Goal: Task Accomplishment & Management: Complete application form

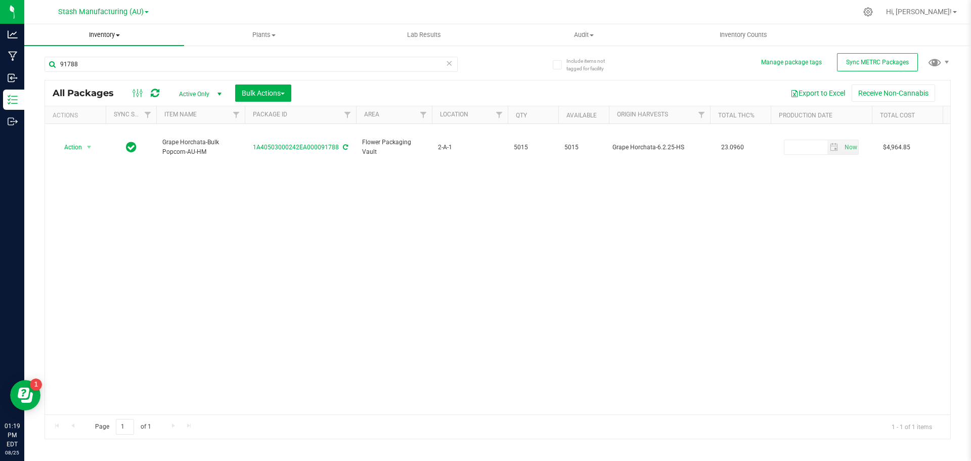
click at [105, 34] on span "Inventory" at bounding box center [104, 34] width 160 height 9
click at [106, 119] on span "From bill of materials" at bounding box center [70, 121] width 92 height 9
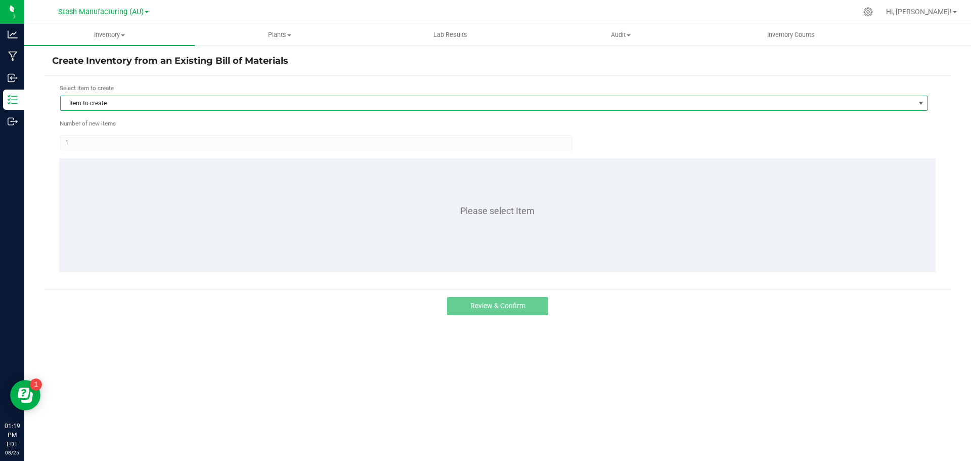
click at [228, 101] on span "Item to create" at bounding box center [488, 103] width 854 height 14
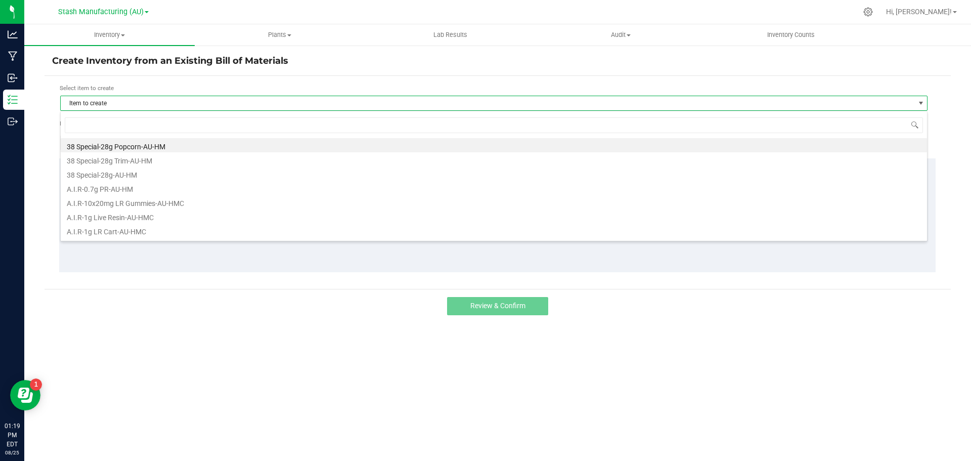
scroll to position [15, 867]
type input "pineapple burst"
click at [194, 144] on li "Pineapple Burst-0.7g PR 5pk-AU-HM" at bounding box center [494, 145] width 866 height 14
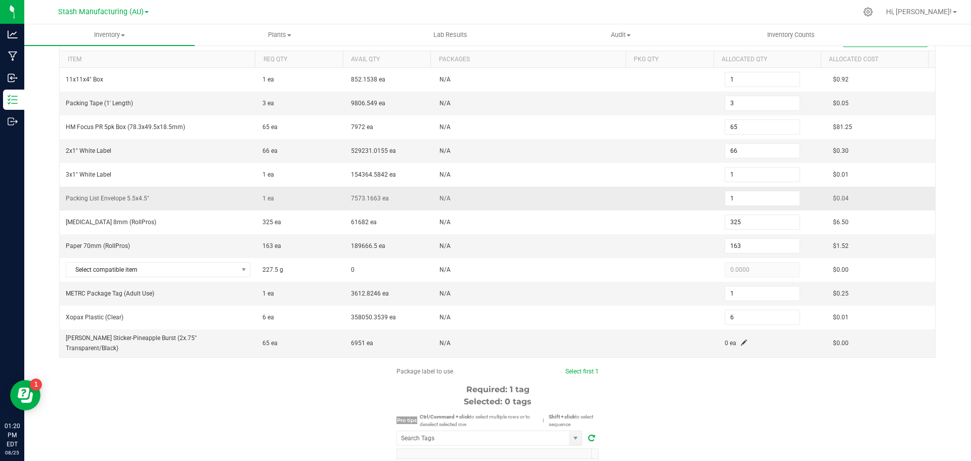
scroll to position [101, 0]
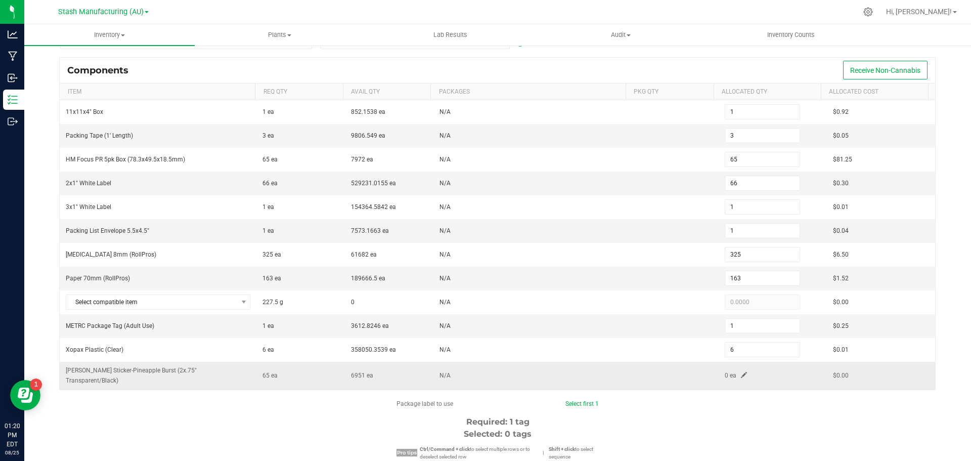
click at [741, 372] on span at bounding box center [744, 375] width 6 height 6
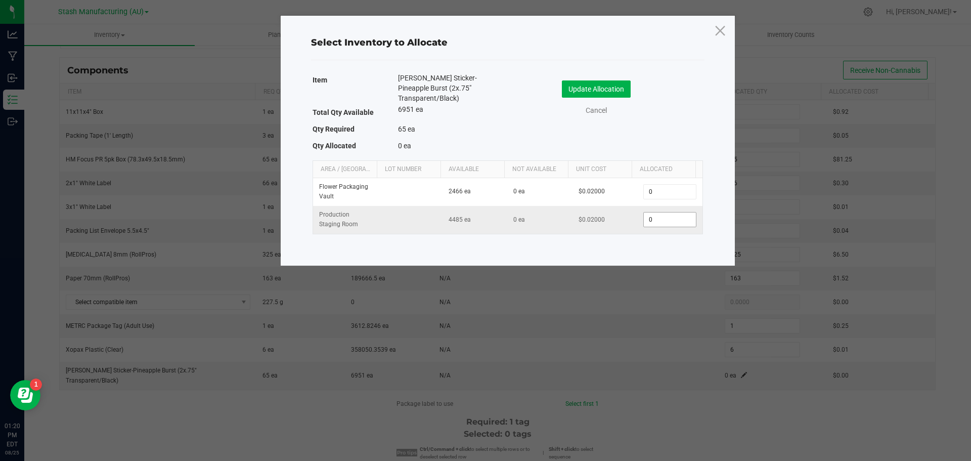
click at [653, 218] on input "0" at bounding box center [670, 219] width 52 height 14
type input "65"
click at [618, 87] on button "Update Allocation" at bounding box center [596, 88] width 69 height 17
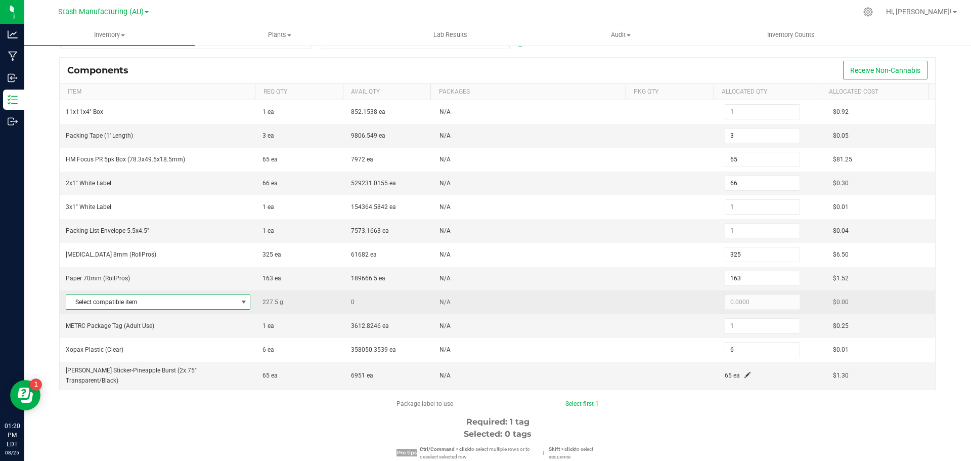
click at [241, 298] on span at bounding box center [244, 302] width 8 height 8
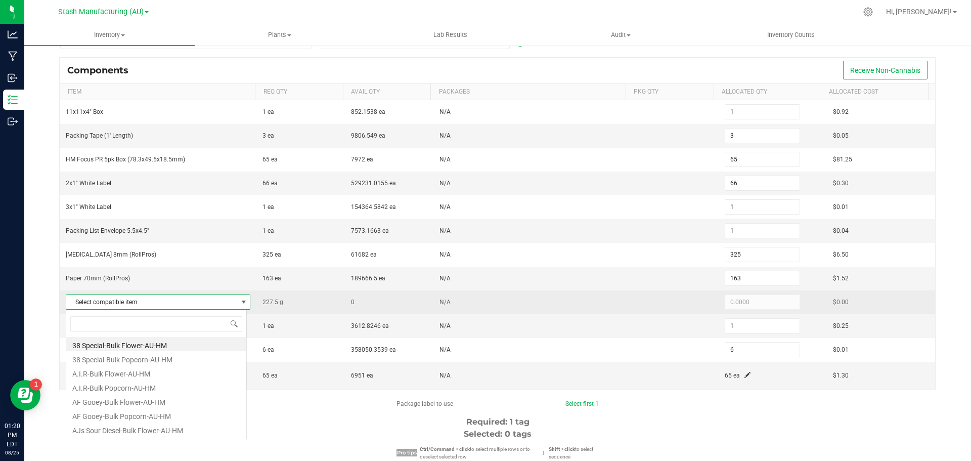
scroll to position [15, 181]
type input "pine"
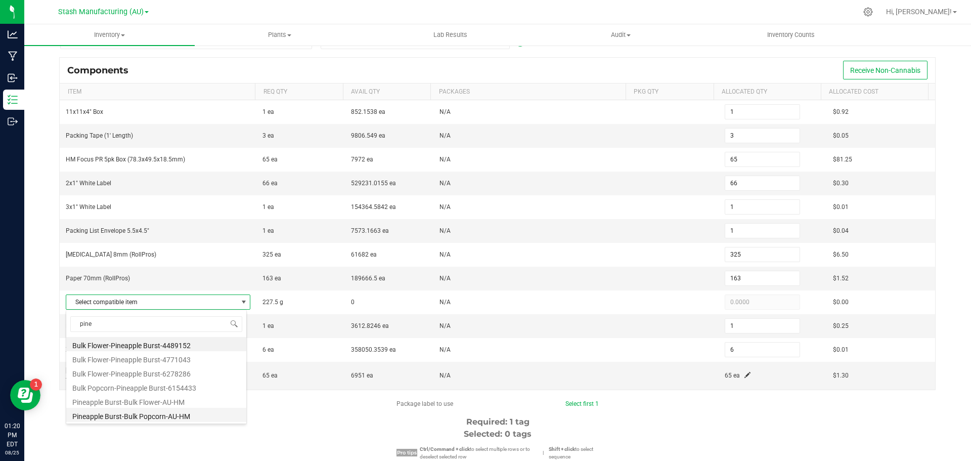
click at [149, 414] on li "Pineapple Burst-Bulk Popcorn-AU-HM" at bounding box center [156, 415] width 180 height 14
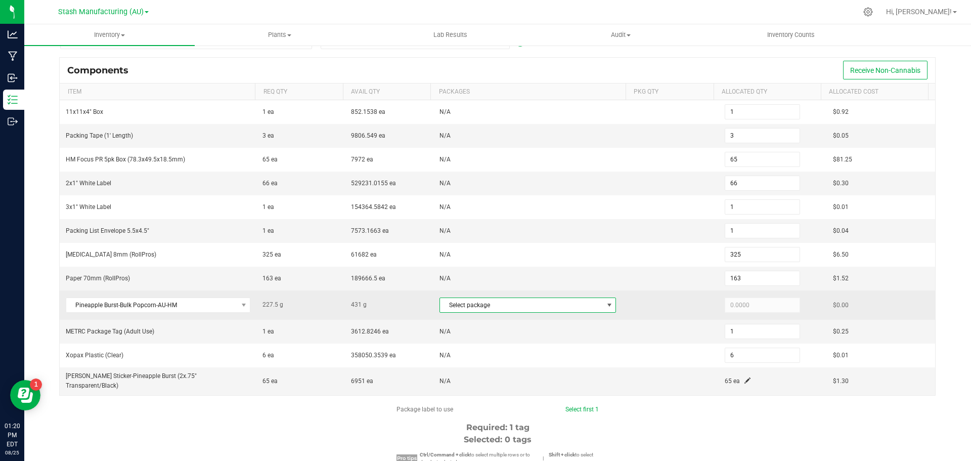
click at [605, 303] on span at bounding box center [609, 305] width 8 height 8
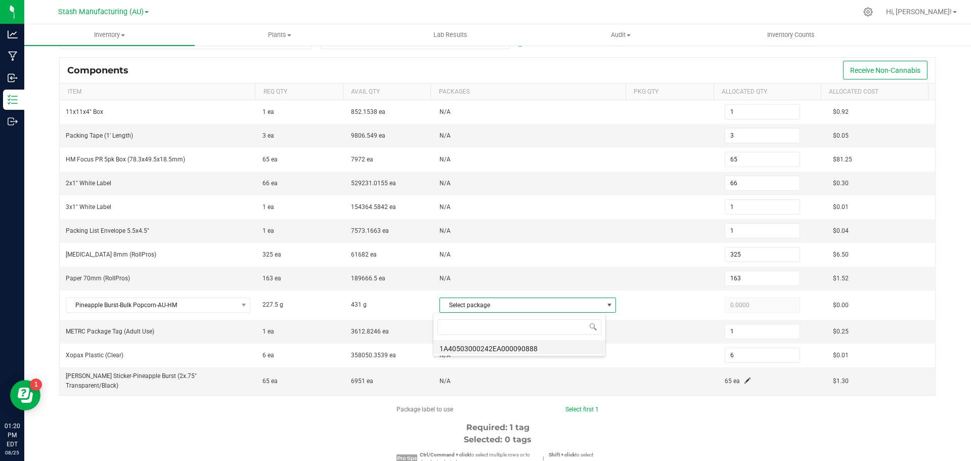
click at [544, 350] on li "1A40503000242EA000090888" at bounding box center [519, 347] width 172 height 14
type input "227.5000"
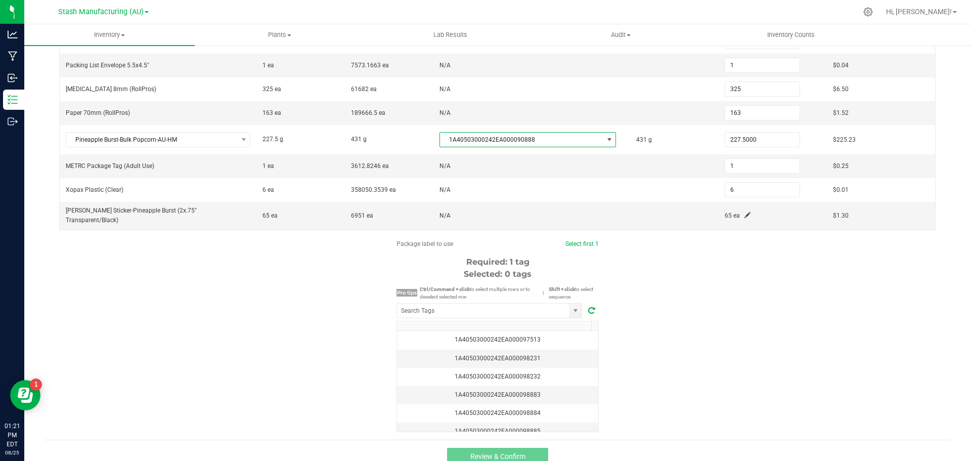
scroll to position [269, 0]
click at [468, 301] on input "NO DATA FOUND" at bounding box center [483, 308] width 172 height 14
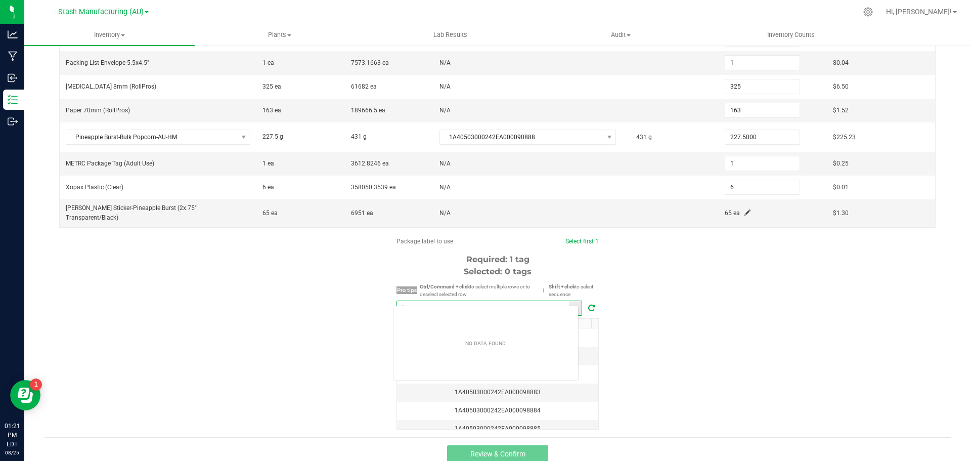
scroll to position [15, 186]
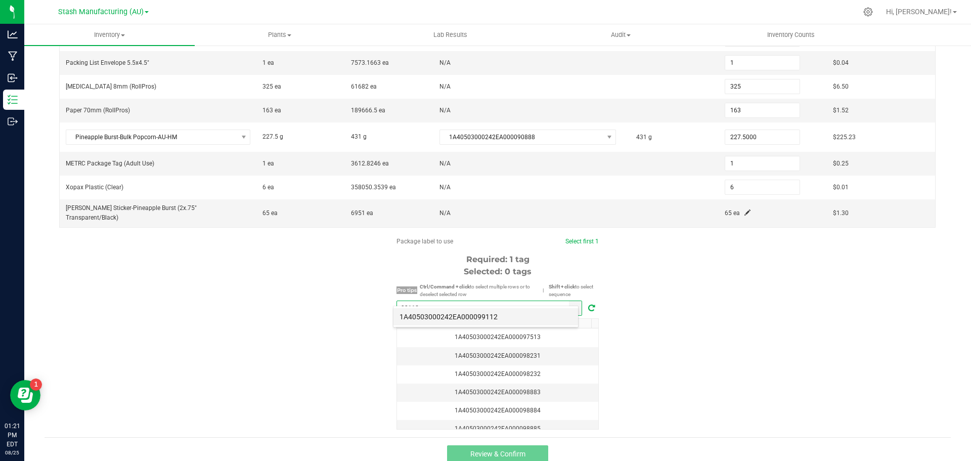
click at [488, 317] on li "1A40503000242EA000099112" at bounding box center [485, 316] width 185 height 17
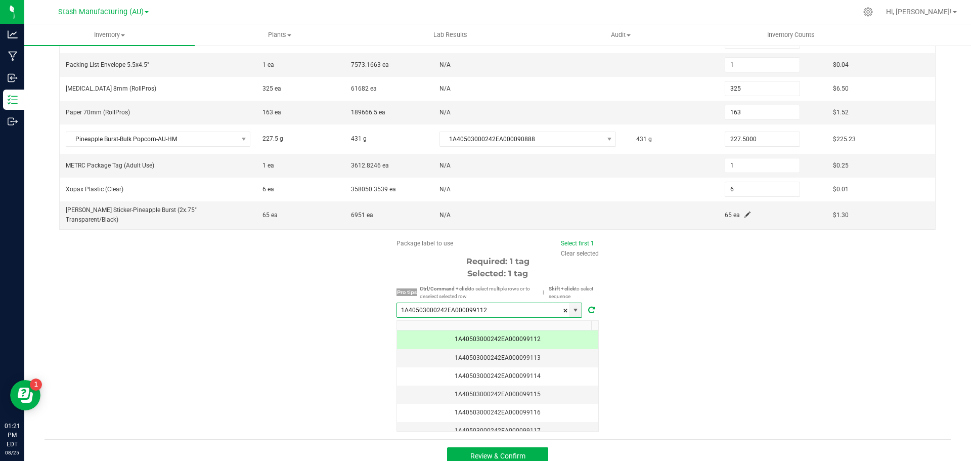
scroll to position [269, 0]
type input "1A40503000242EA000099112"
click at [472, 450] on span "Review & Confirm" at bounding box center [497, 454] width 55 height 8
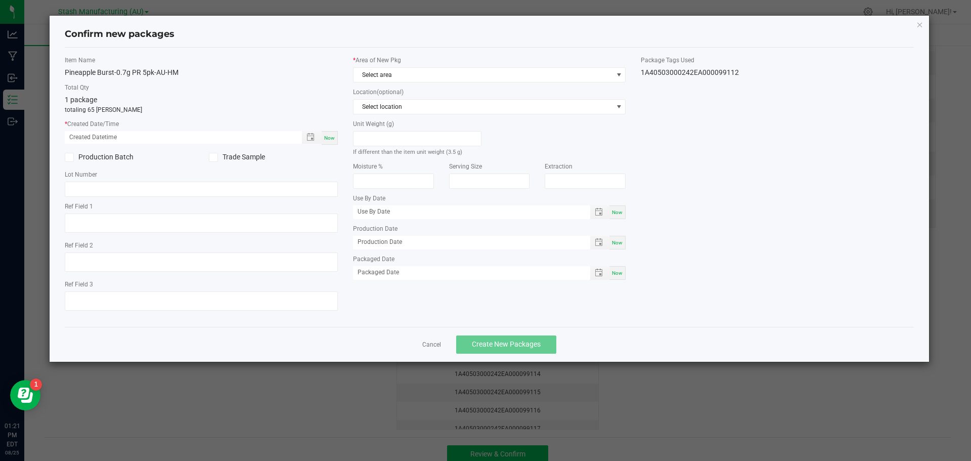
type input "[DATE]"
click at [326, 139] on span "Now" at bounding box center [329, 138] width 11 height 6
type input "[DATE] 01:21 PM"
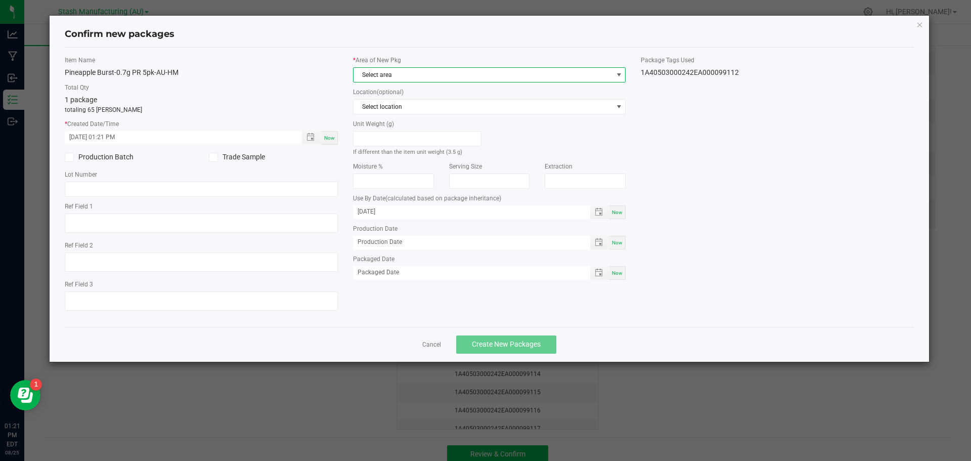
click at [623, 74] on span at bounding box center [618, 75] width 13 height 14
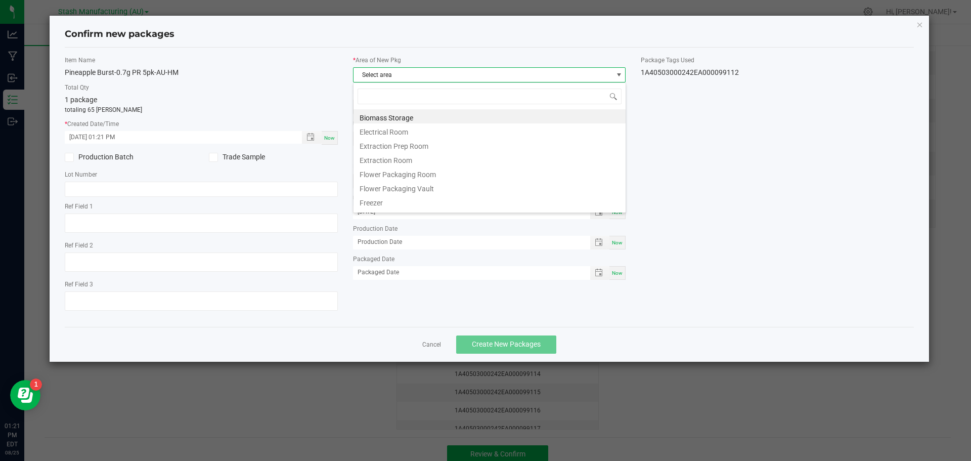
scroll to position [15, 273]
click at [385, 172] on li "Flower Packaging Room" at bounding box center [489, 173] width 272 height 14
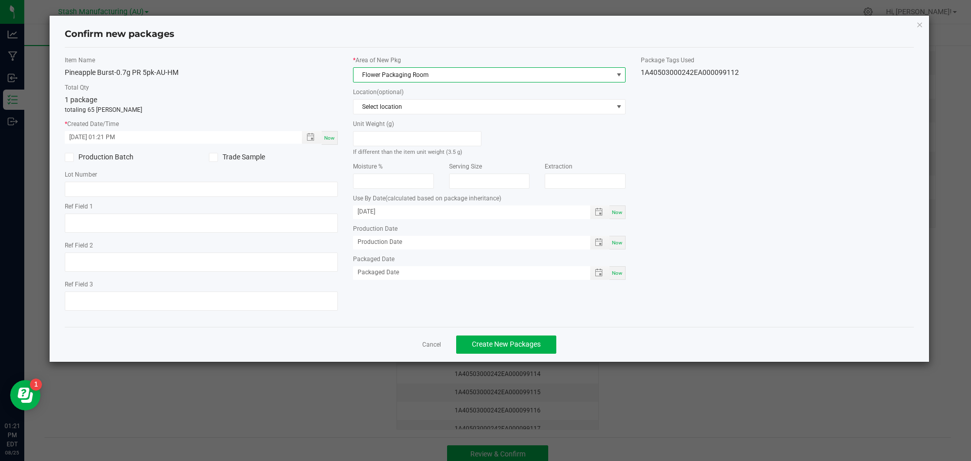
click at [618, 210] on span "Now" at bounding box center [617, 212] width 11 height 6
drag, startPoint x: 398, startPoint y: 209, endPoint x: 414, endPoint y: 210, distance: 15.7
click at [398, 209] on input "[DATE]" at bounding box center [466, 211] width 227 height 13
type input "[DATE]"
click at [621, 274] on span "Now" at bounding box center [617, 273] width 11 height 6
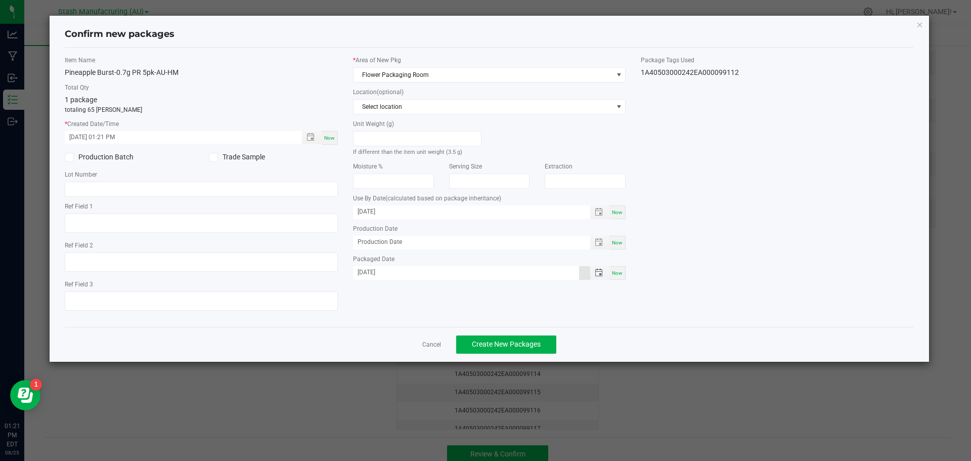
click at [452, 273] on input "[DATE]" at bounding box center [466, 272] width 227 height 13
click at [620, 270] on span "Now" at bounding box center [617, 273] width 11 height 6
type input "[DATE]"
click at [522, 346] on span "Create New Packages" at bounding box center [506, 344] width 69 height 8
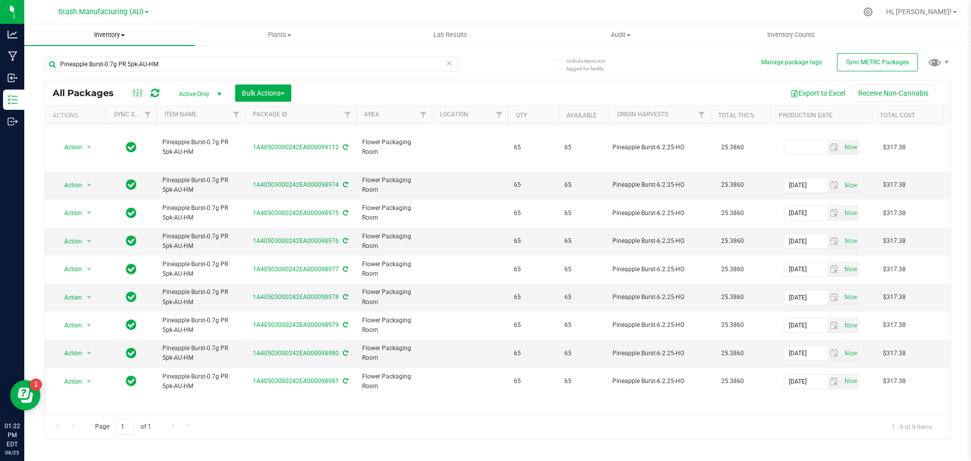
click at [111, 35] on span "Inventory" at bounding box center [109, 34] width 170 height 9
click at [104, 120] on span "From bill of materials" at bounding box center [70, 121] width 92 height 9
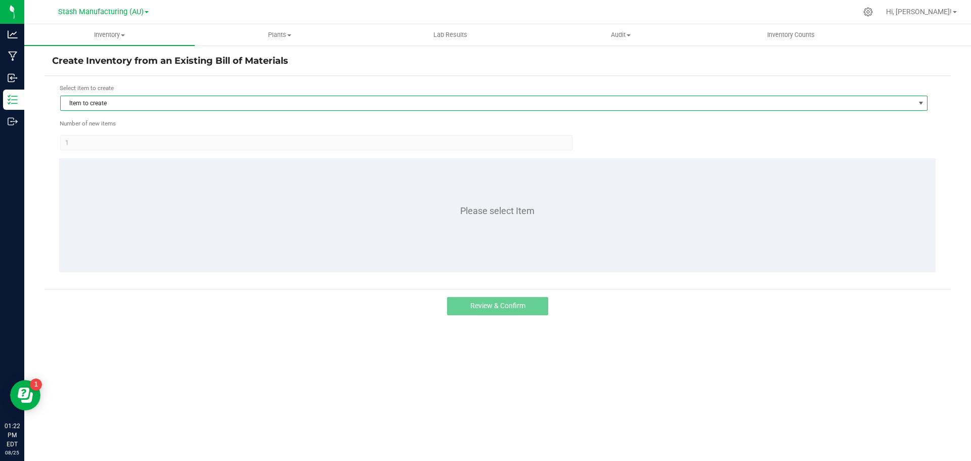
click at [127, 105] on span "Item to create" at bounding box center [488, 103] width 854 height 14
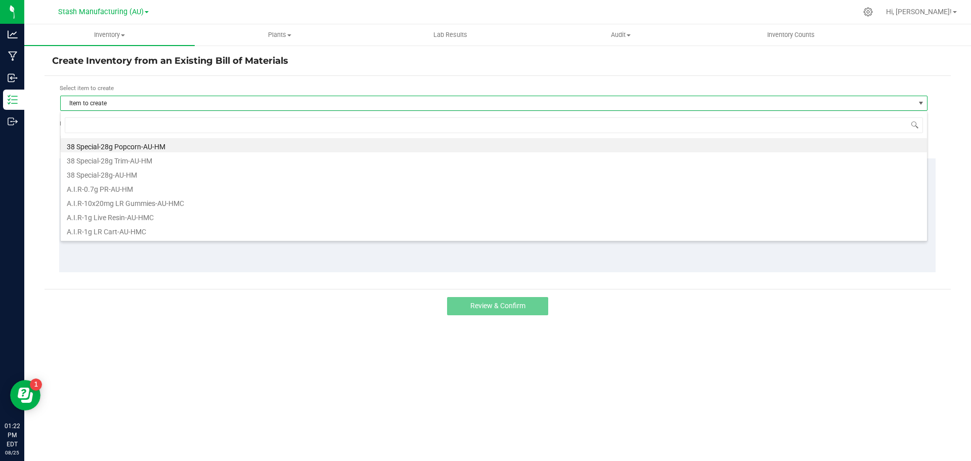
scroll to position [15, 867]
type input "pineapple"
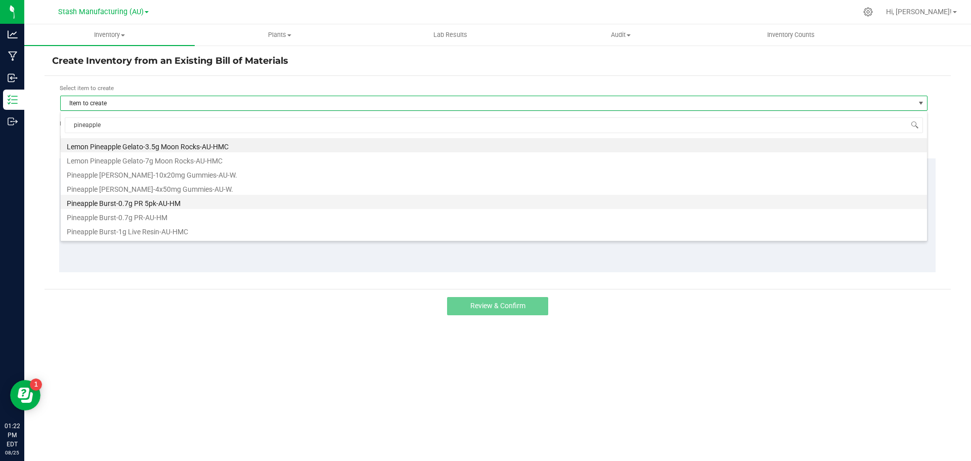
click at [149, 203] on li "Pineapple Burst-0.7g PR 5pk-AU-HM" at bounding box center [494, 202] width 866 height 14
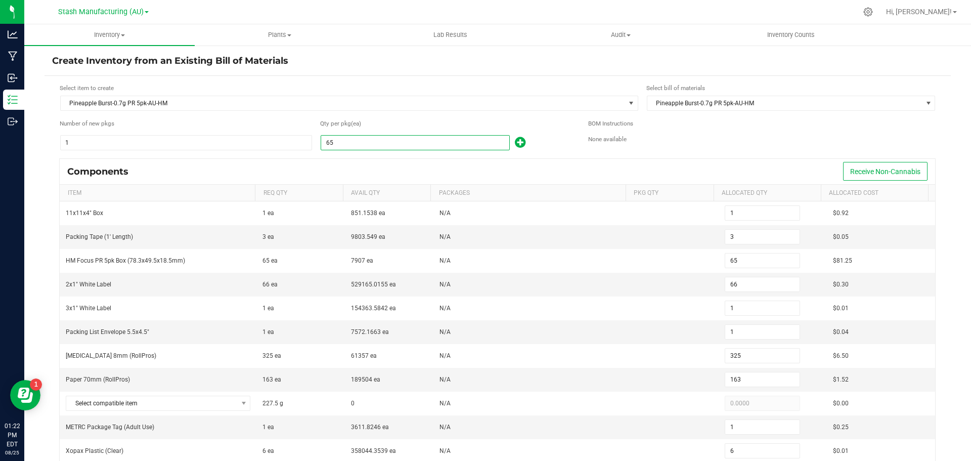
click at [335, 144] on input "65" at bounding box center [415, 143] width 188 height 14
type input "1"
type input "0"
type input "1"
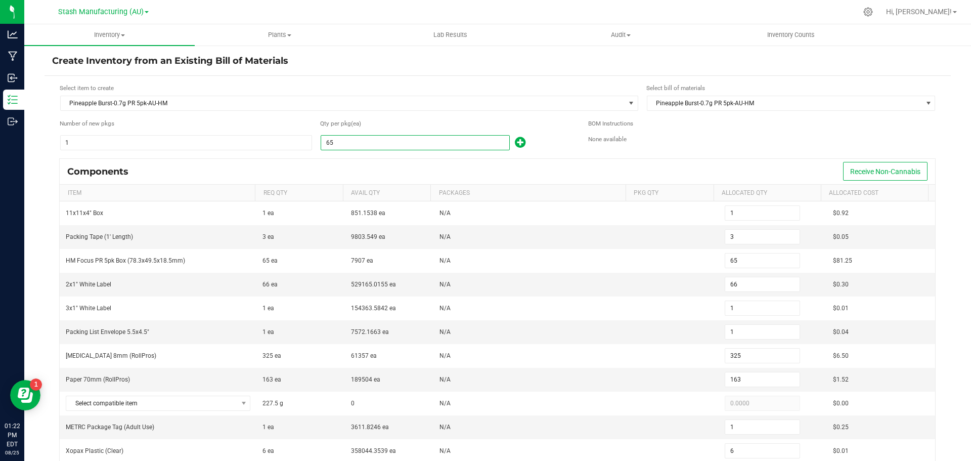
type input "1"
type input "0"
type input "5"
type input "3"
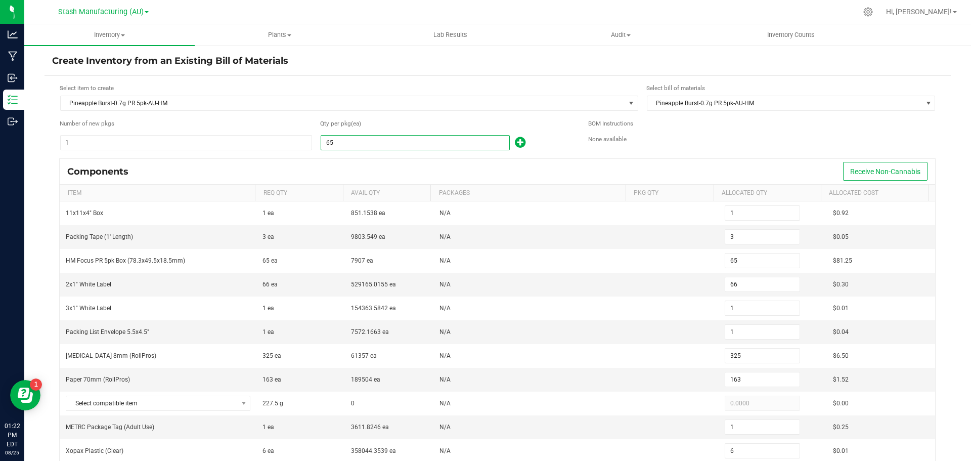
type input "0"
type input "18"
type input "1"
type input "18"
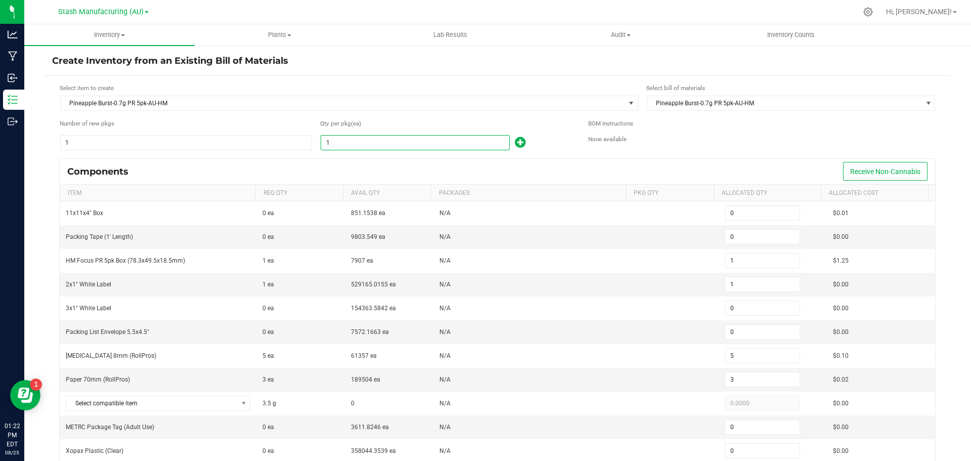
type input "18"
type input "90"
type input "45"
type input "2"
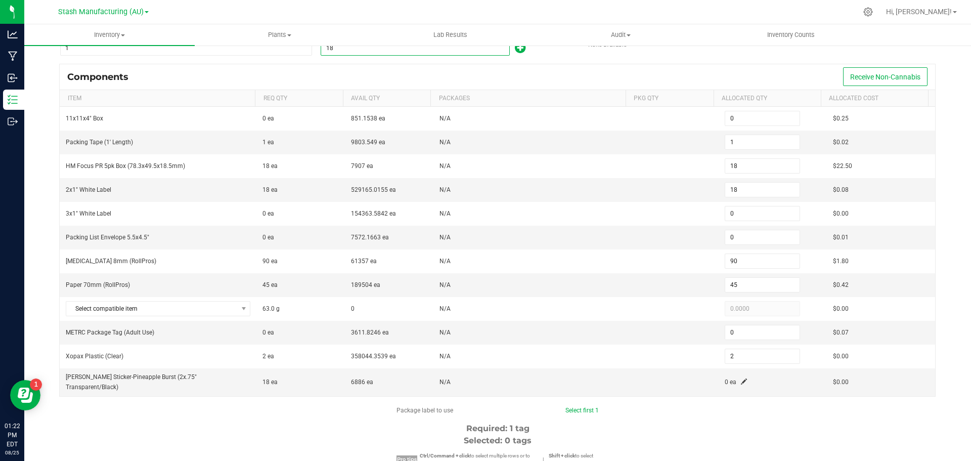
scroll to position [101, 0]
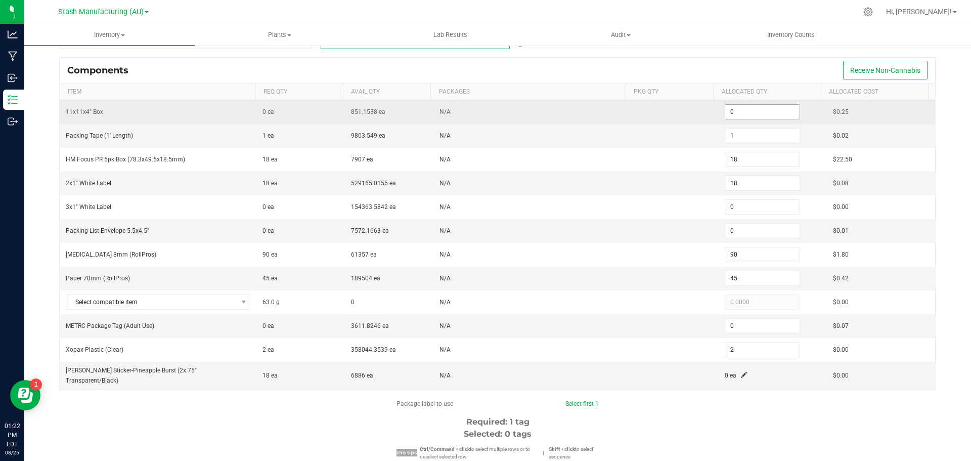
type input "18"
click at [732, 110] on input "0" at bounding box center [762, 112] width 74 height 14
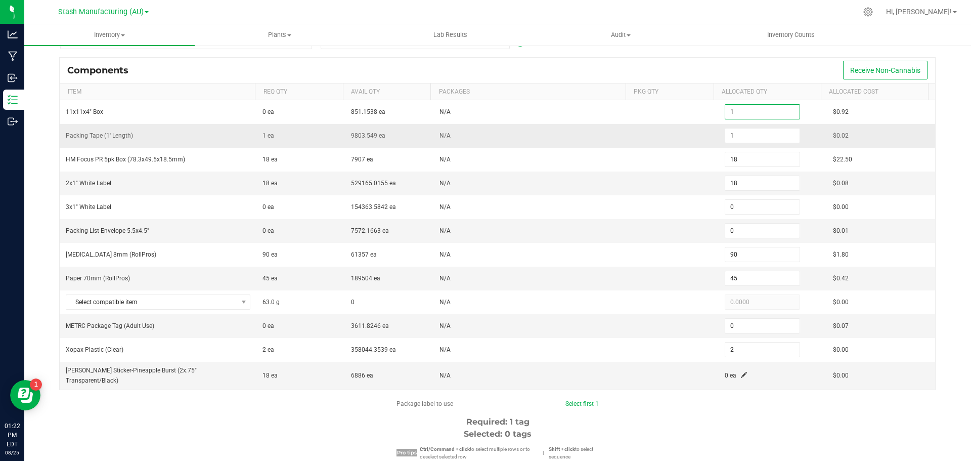
type input "1"
click at [720, 126] on td "1" at bounding box center [773, 136] width 108 height 24
click at [725, 133] on input "1" at bounding box center [762, 135] width 74 height 14
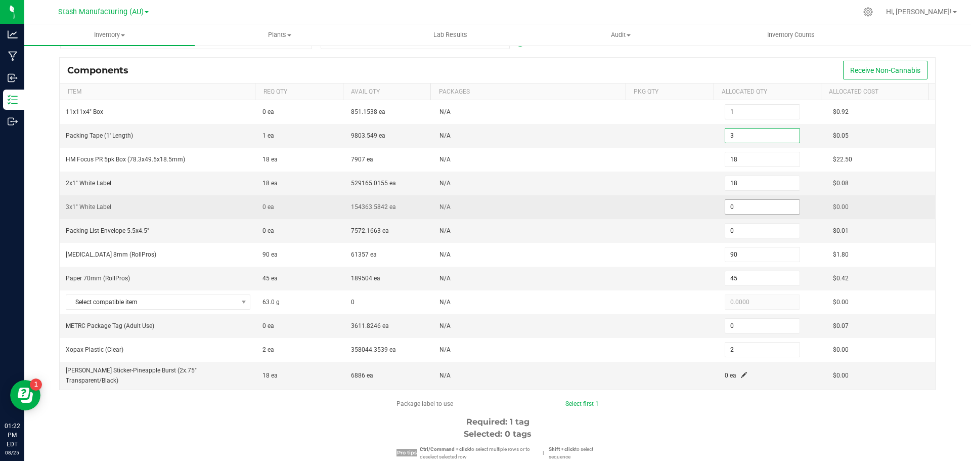
type input "3"
click at [746, 201] on input "0" at bounding box center [762, 207] width 74 height 14
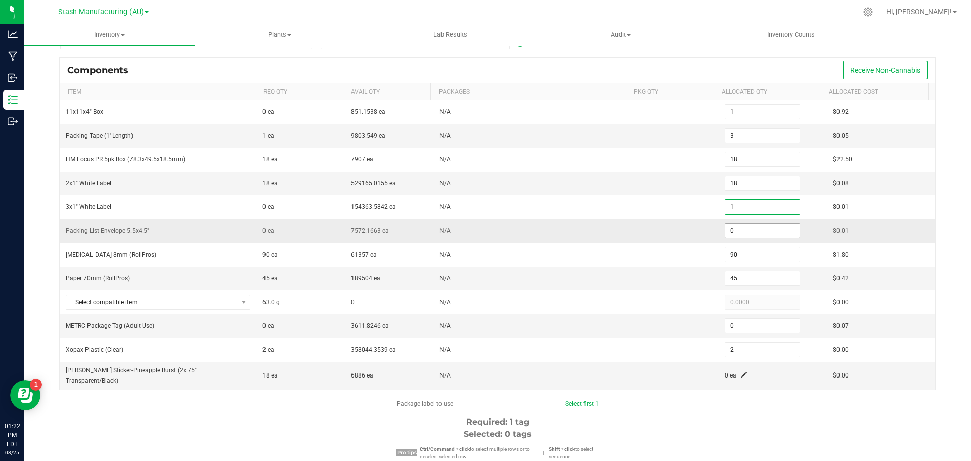
type input "1"
click at [745, 227] on input "0" at bounding box center [762, 231] width 74 height 14
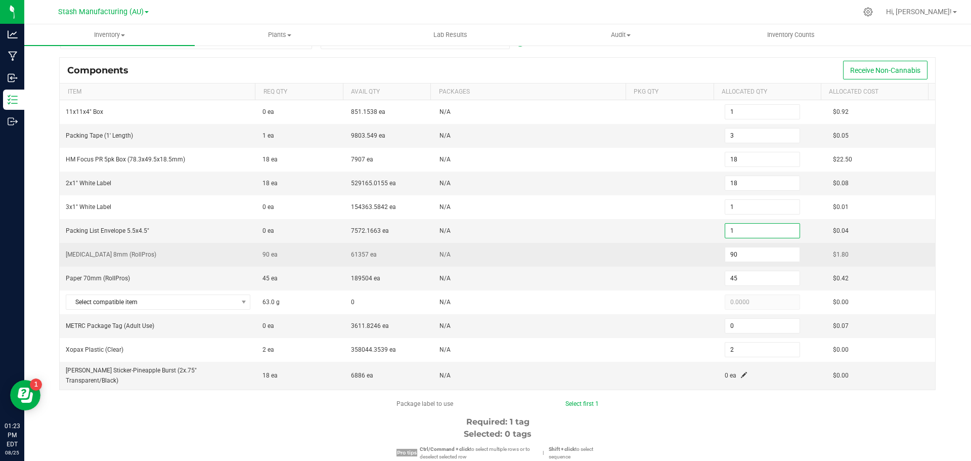
scroll to position [152, 0]
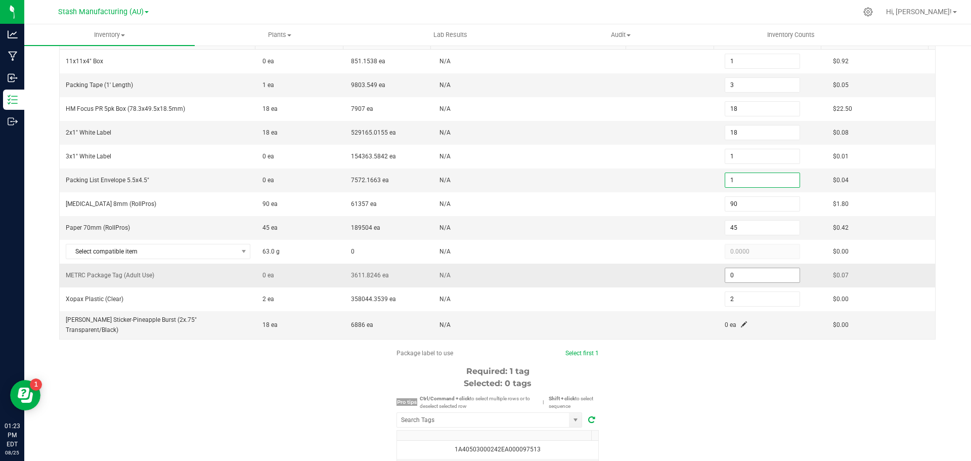
type input "1"
click at [738, 277] on input "0" at bounding box center [762, 275] width 74 height 14
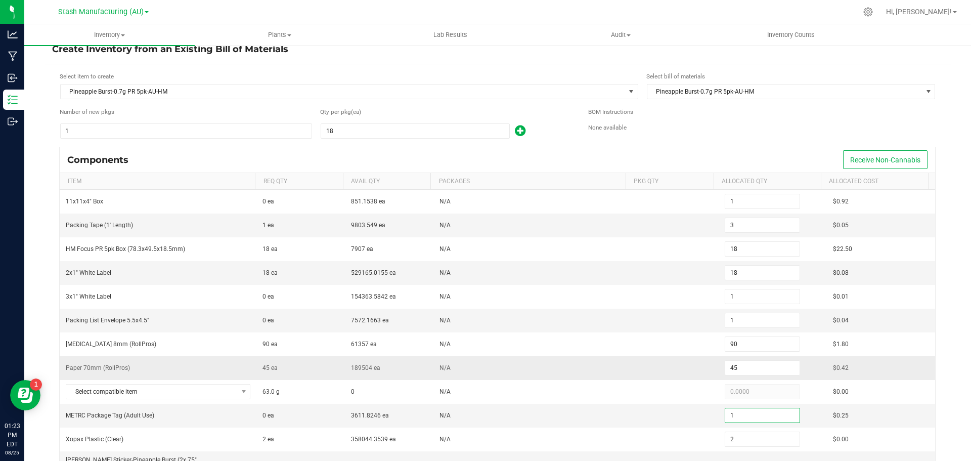
scroll to position [0, 0]
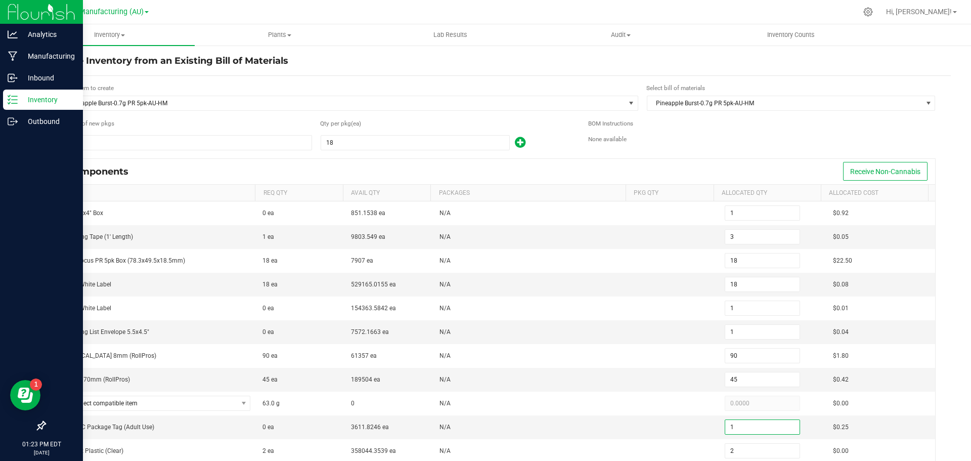
type input "1"
click at [54, 98] on p "Inventory" at bounding box center [48, 100] width 61 height 12
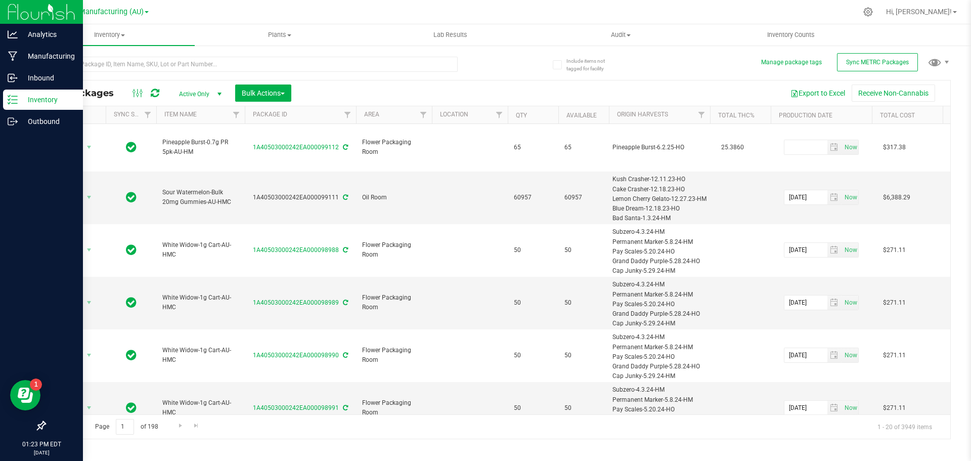
click at [39, 102] on p "Inventory" at bounding box center [48, 100] width 61 height 12
click at [19, 104] on p "Inventory" at bounding box center [48, 100] width 61 height 12
click at [45, 57] on p "Manufacturing" at bounding box center [48, 56] width 61 height 12
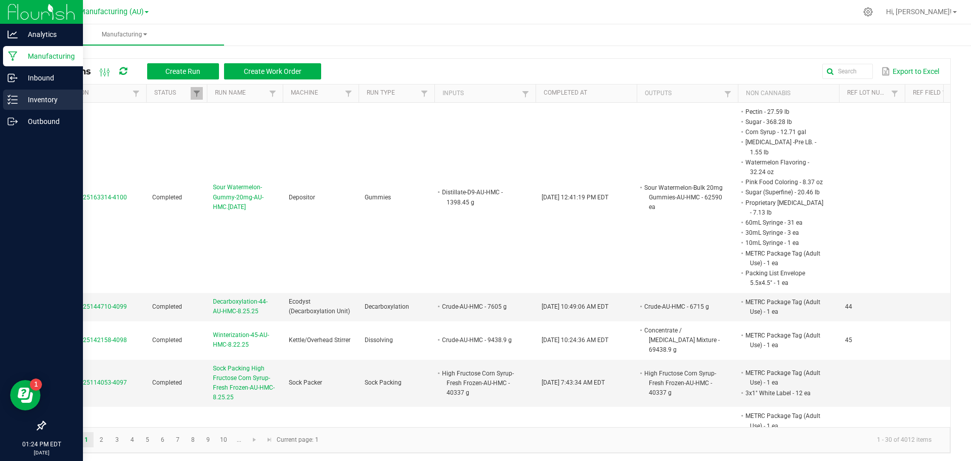
click at [39, 100] on p "Inventory" at bounding box center [48, 100] width 61 height 12
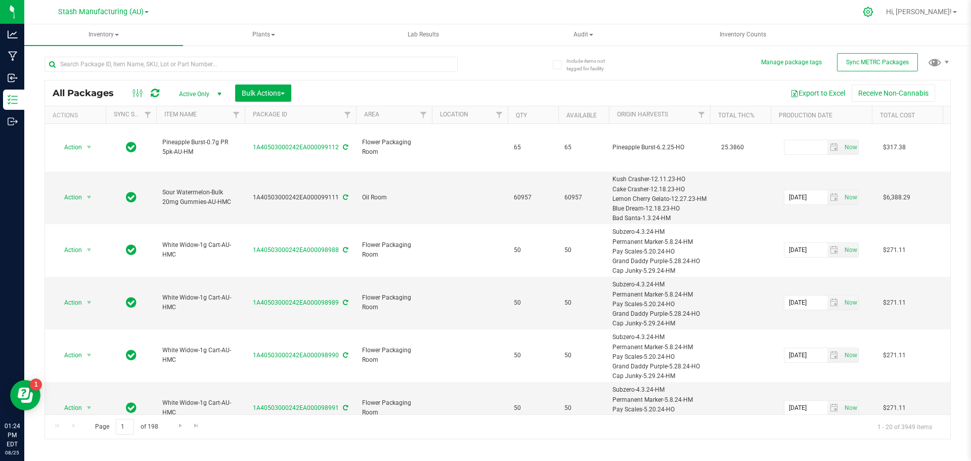
click at [873, 12] on icon at bounding box center [868, 12] width 10 height 10
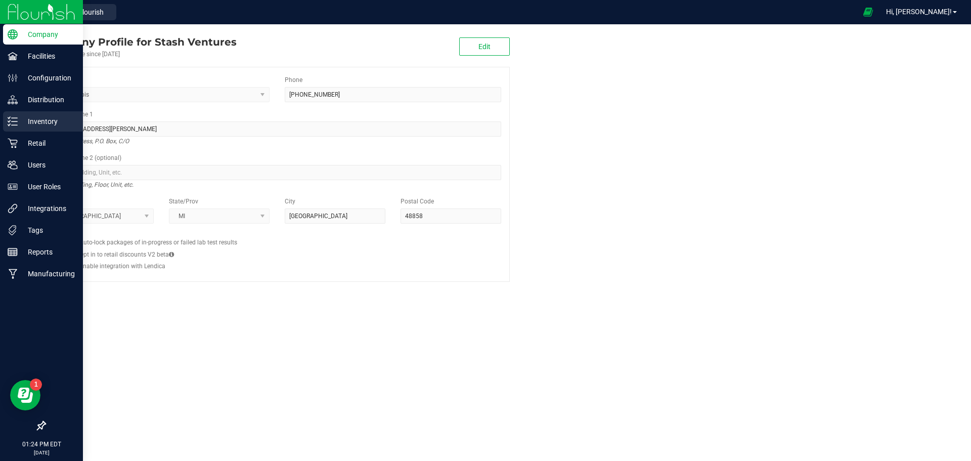
click at [48, 125] on p "Inventory" at bounding box center [48, 121] width 61 height 12
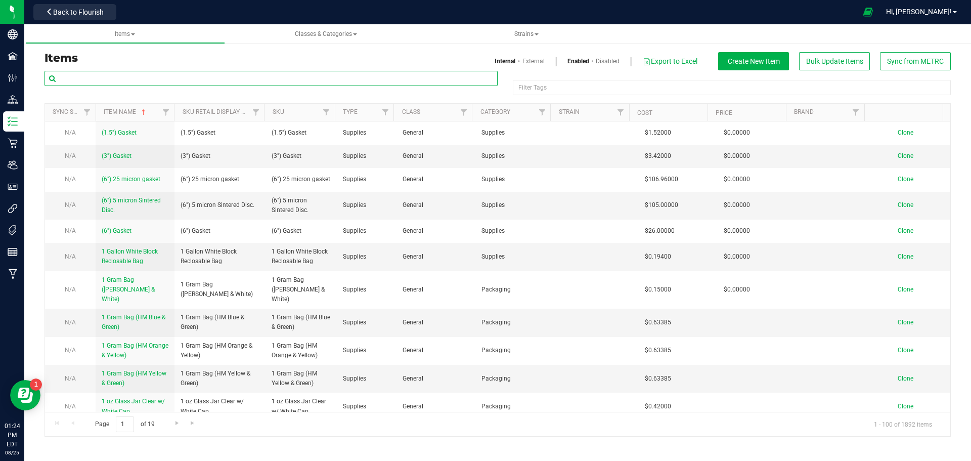
click at [143, 82] on input "text" at bounding box center [271, 78] width 453 height 15
click at [134, 31] on span "Items" at bounding box center [125, 33] width 20 height 7
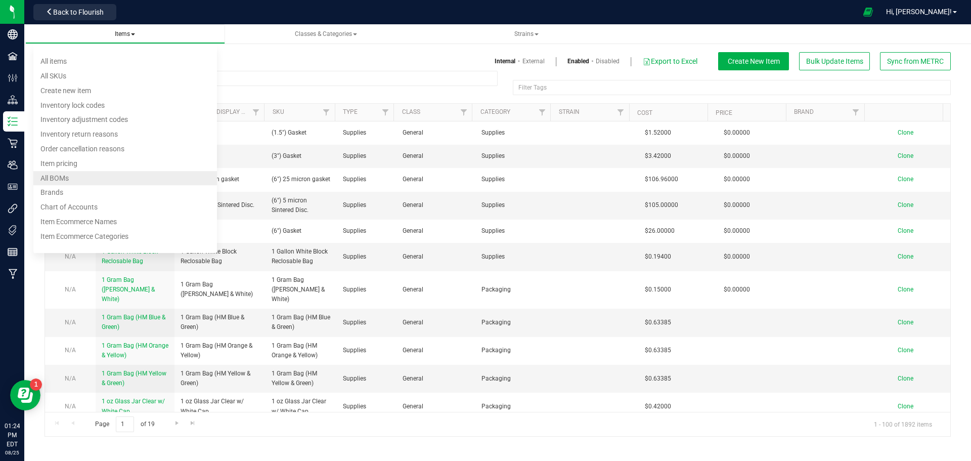
click at [84, 178] on li "All BOMs" at bounding box center [125, 178] width 184 height 15
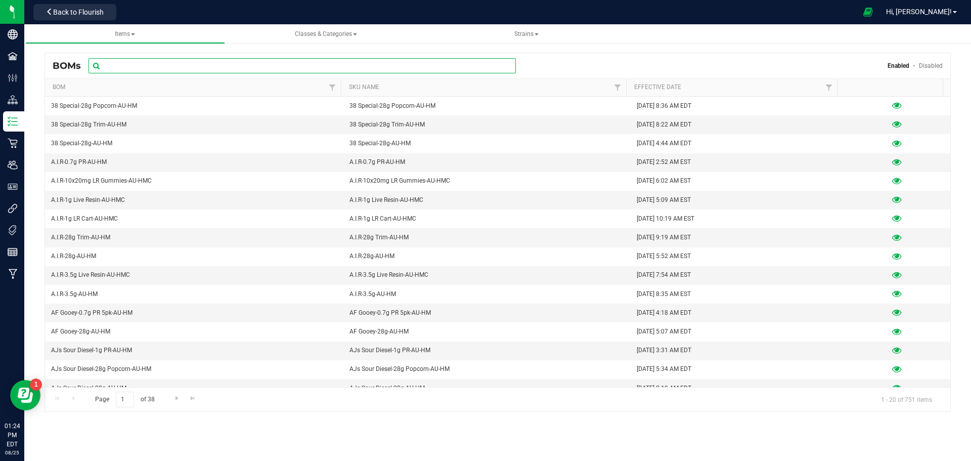
click at [135, 66] on input "text" at bounding box center [301, 65] width 427 height 15
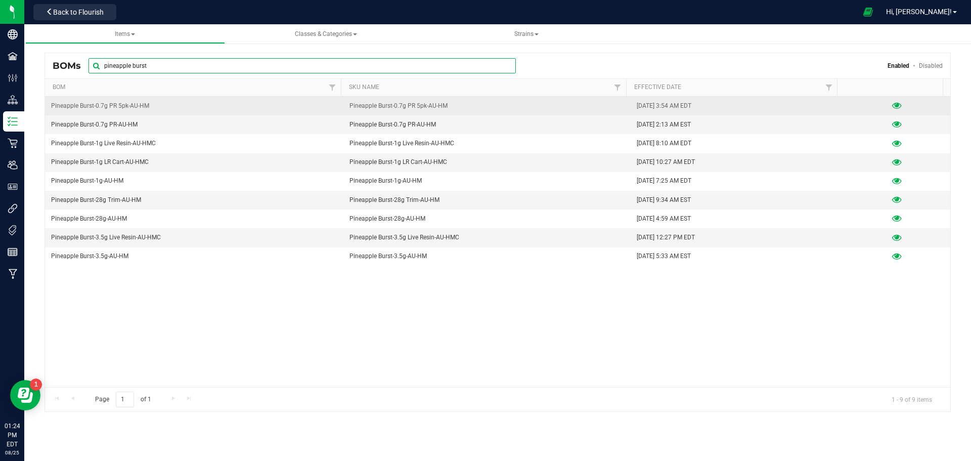
type input "pineapple burst"
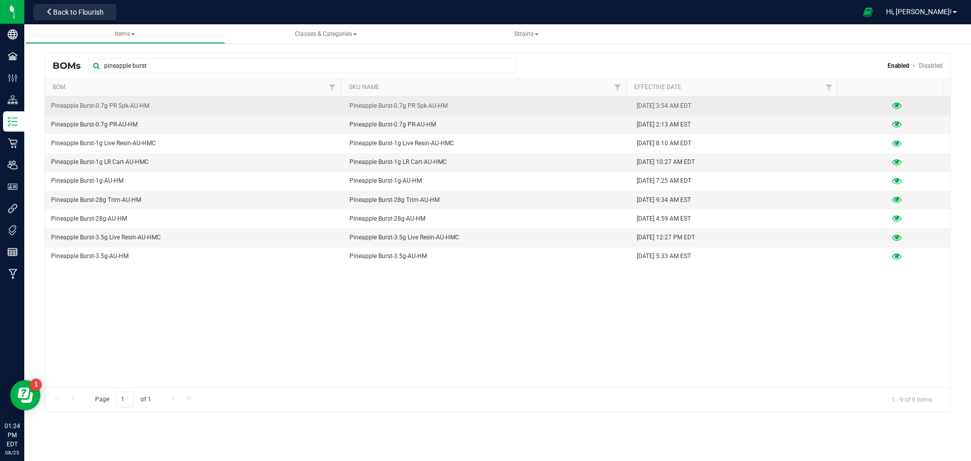
click at [892, 105] on icon at bounding box center [897, 105] width 10 height 7
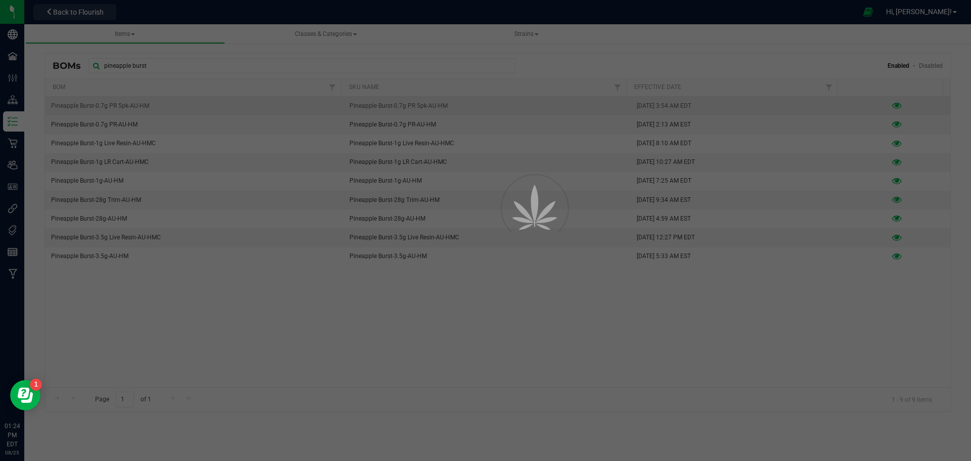
select select "801"
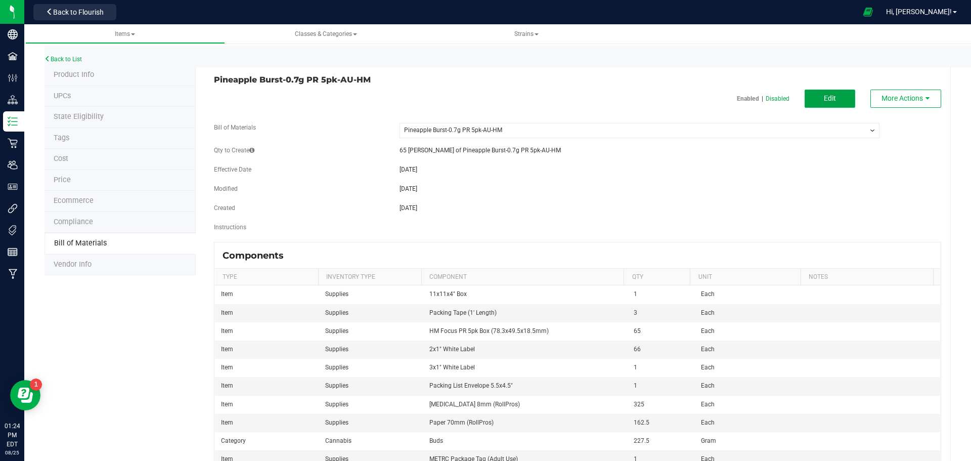
click at [827, 97] on span "Edit" at bounding box center [830, 98] width 12 height 8
select select "801"
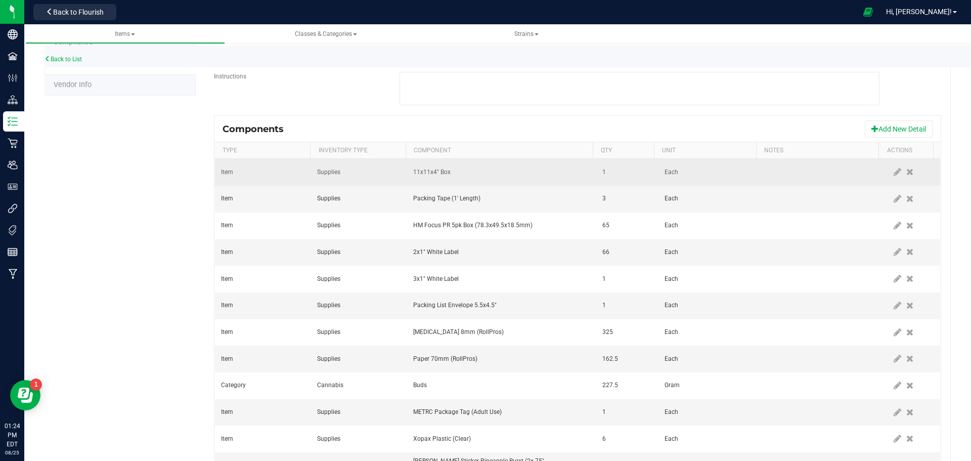
scroll to position [202, 0]
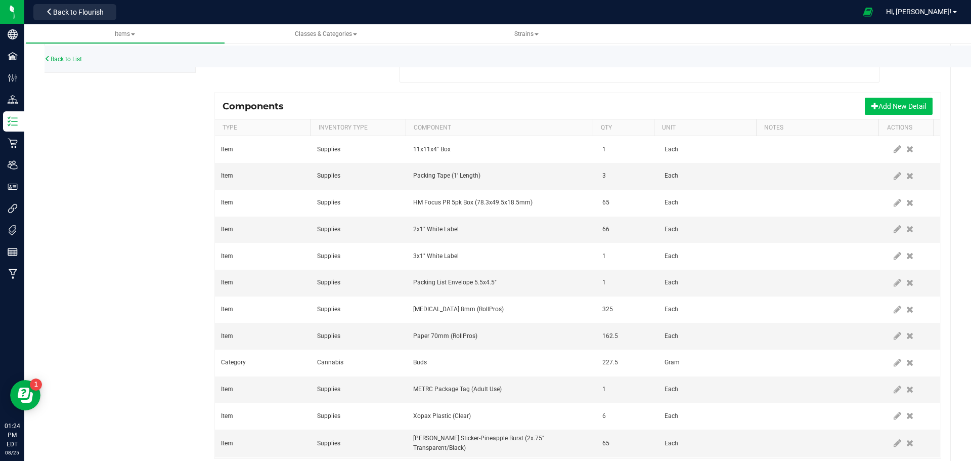
click at [891, 108] on button "Add New Detail" at bounding box center [899, 106] width 68 height 17
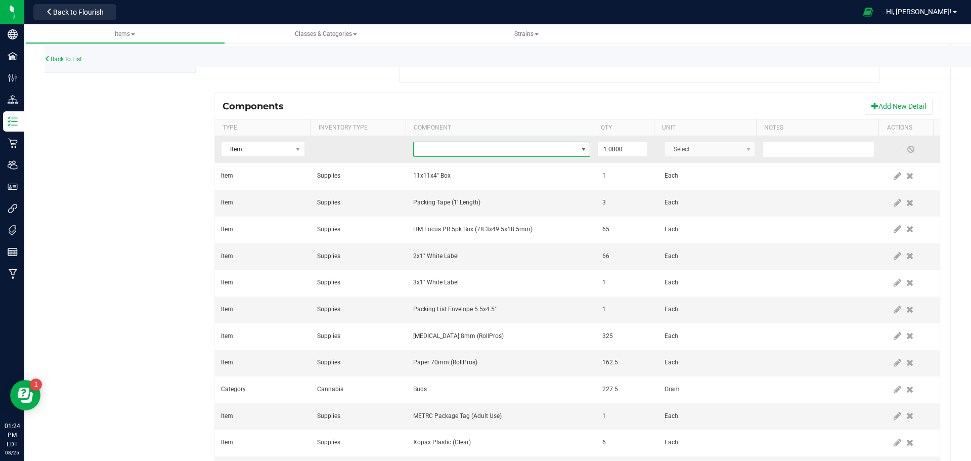
click at [580, 148] on span "NO DATA FOUND" at bounding box center [584, 149] width 8 height 8
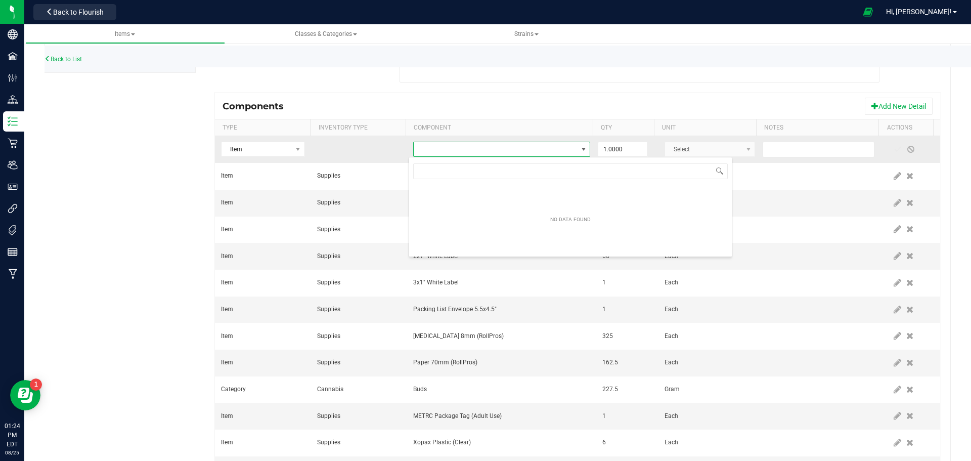
scroll to position [15, 173]
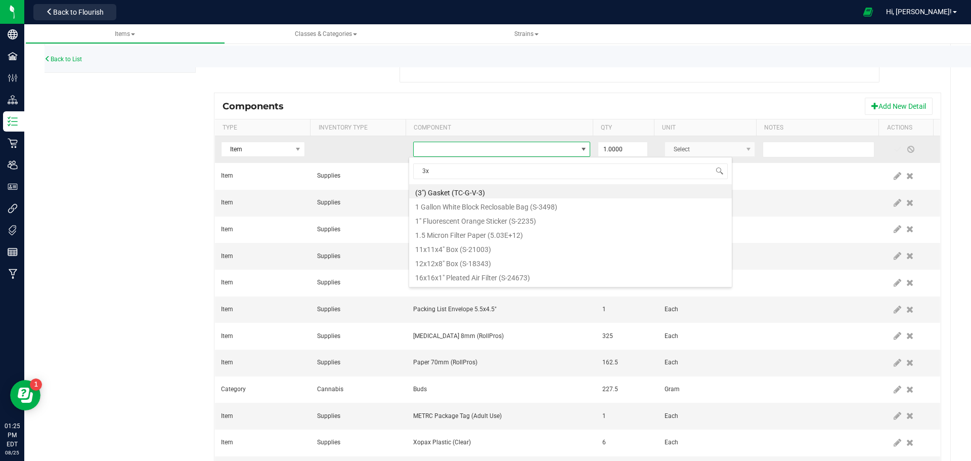
type input "3x2"
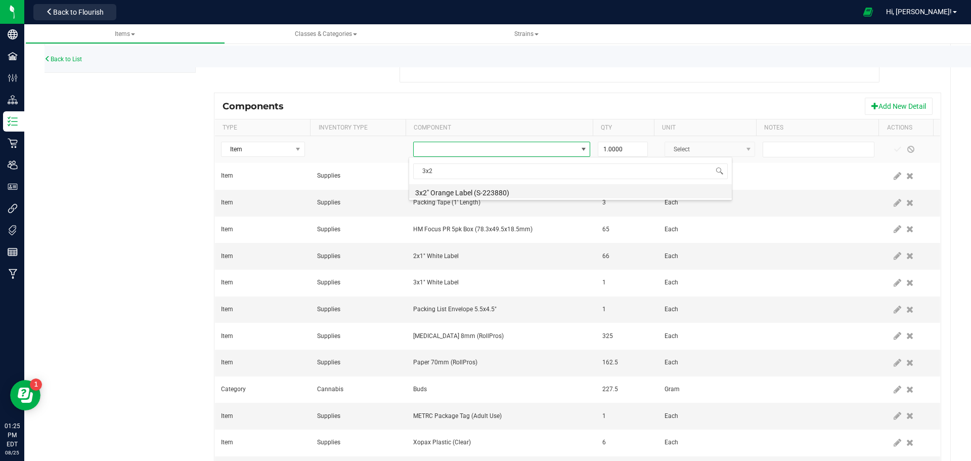
click at [484, 191] on li "3x2" Orange Label (S-223880)" at bounding box center [570, 191] width 323 height 14
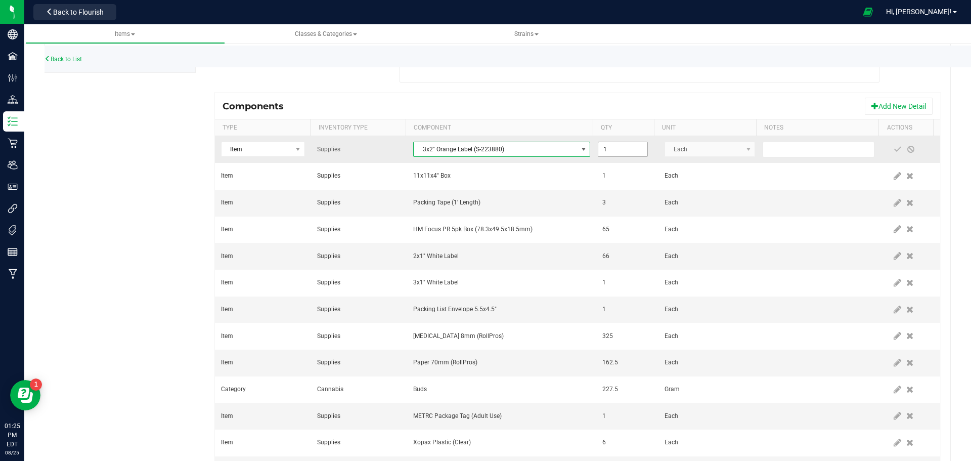
click at [623, 152] on input "1" at bounding box center [622, 149] width 49 height 14
type input "2.0000"
click at [894, 147] on span at bounding box center [898, 149] width 8 height 8
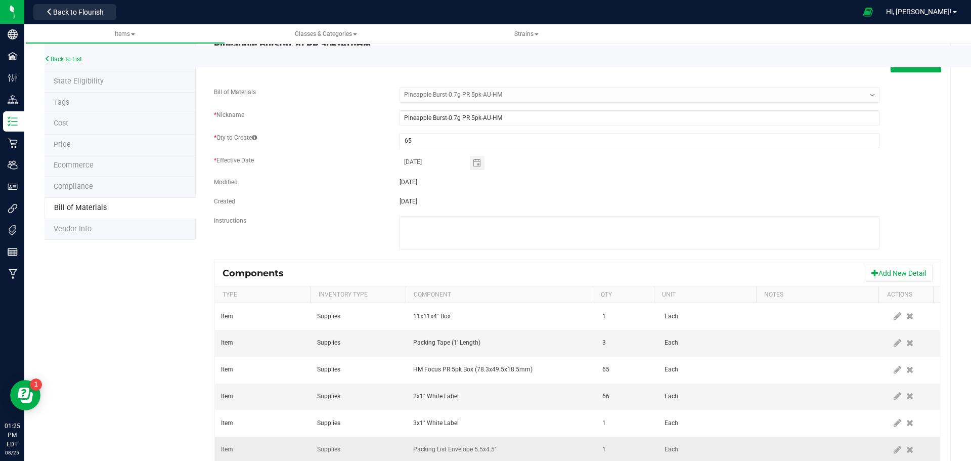
scroll to position [3, 0]
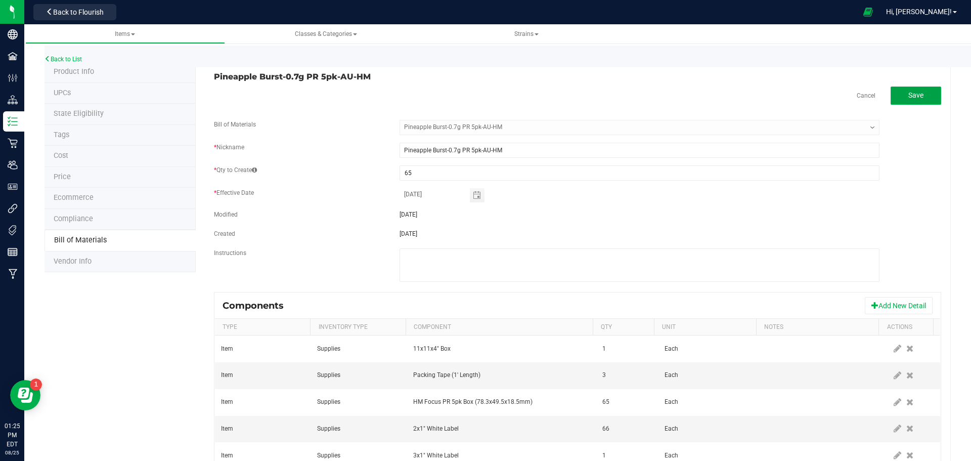
click at [914, 97] on span "Save" at bounding box center [915, 95] width 15 height 8
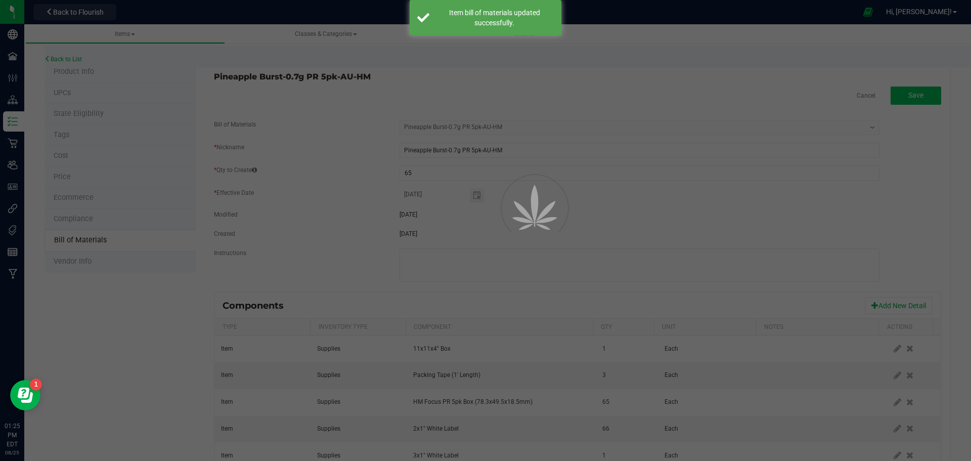
select select "801"
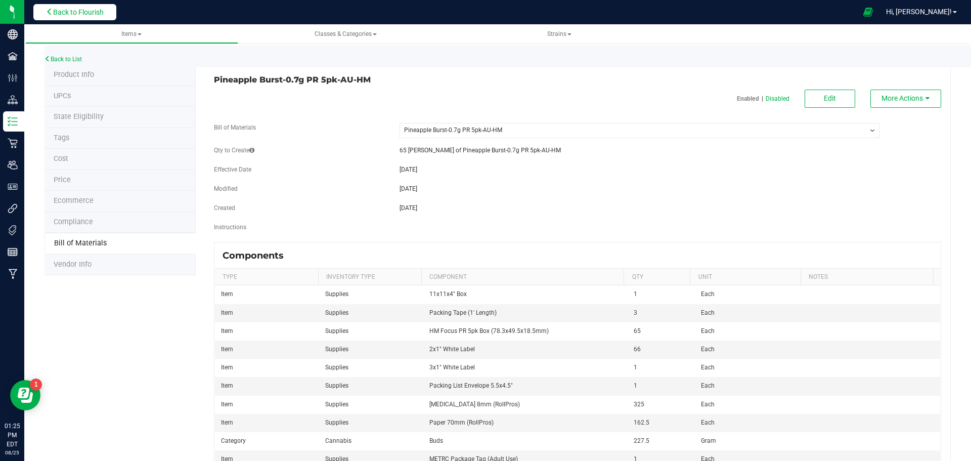
click at [84, 9] on span "Back to Flourish" at bounding box center [78, 12] width 51 height 8
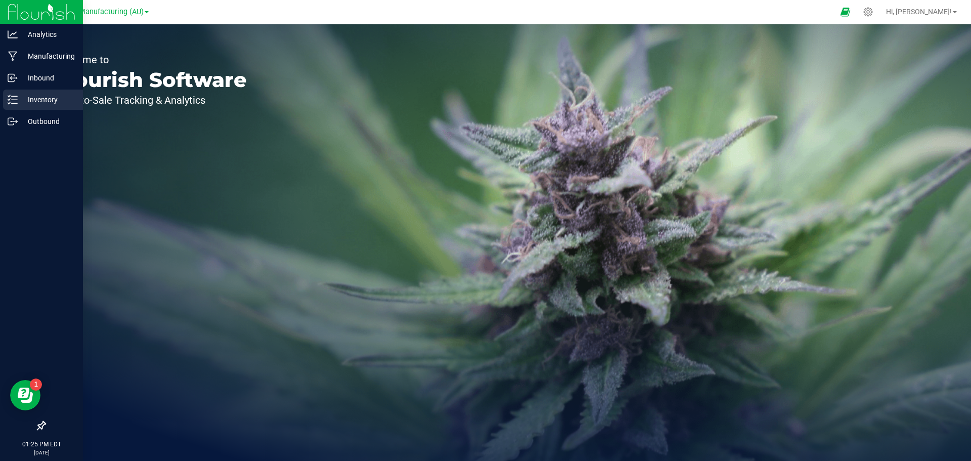
click at [16, 102] on icon at bounding box center [13, 100] width 10 height 10
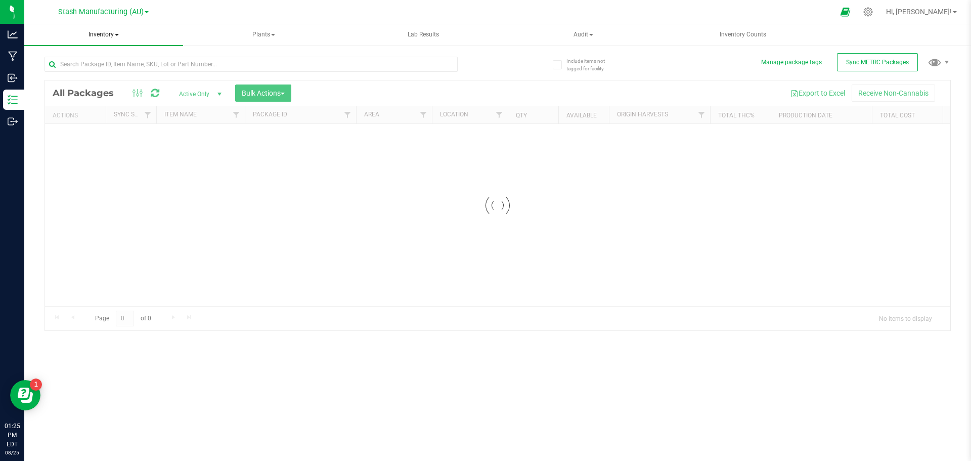
click at [106, 35] on span "Inventory" at bounding box center [103, 34] width 159 height 21
click at [90, 123] on span "From bill of materials" at bounding box center [84, 121] width 92 height 9
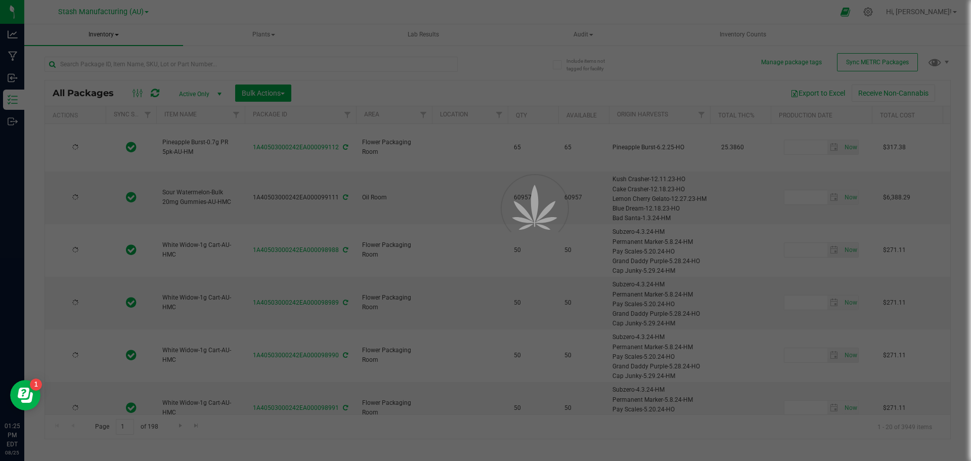
type input "[DATE]"
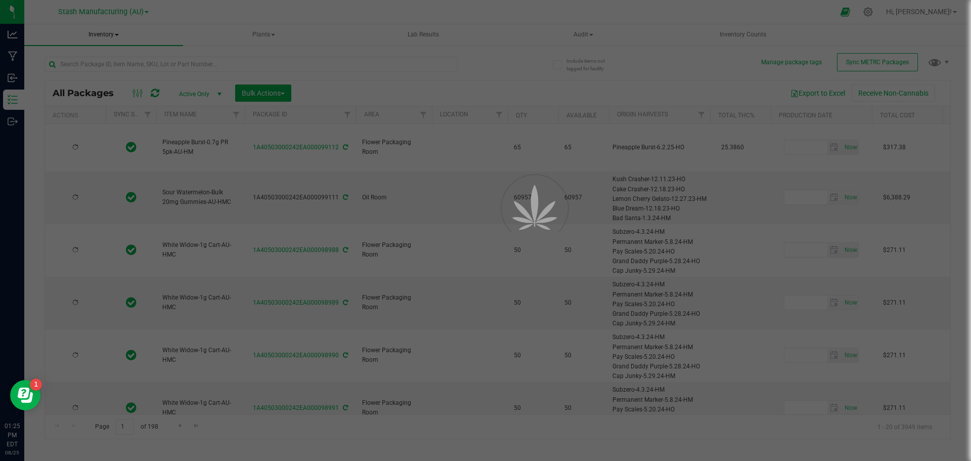
type input "[DATE]"
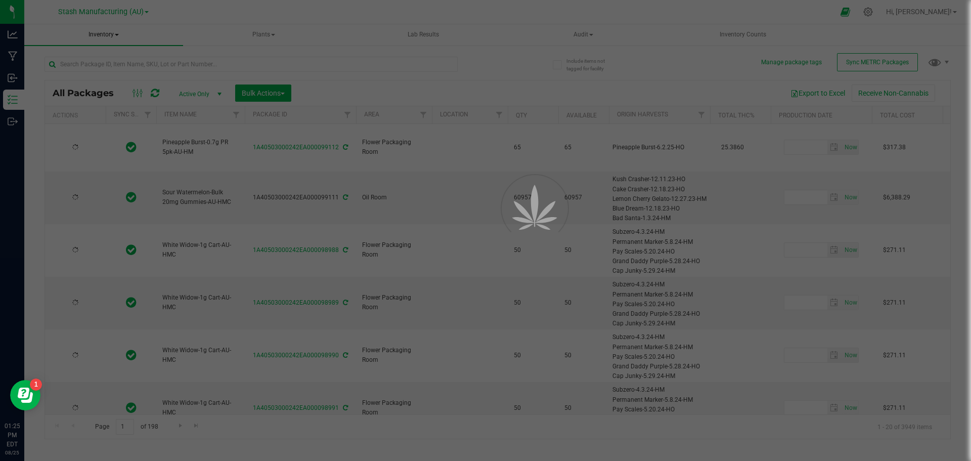
type input "[DATE]"
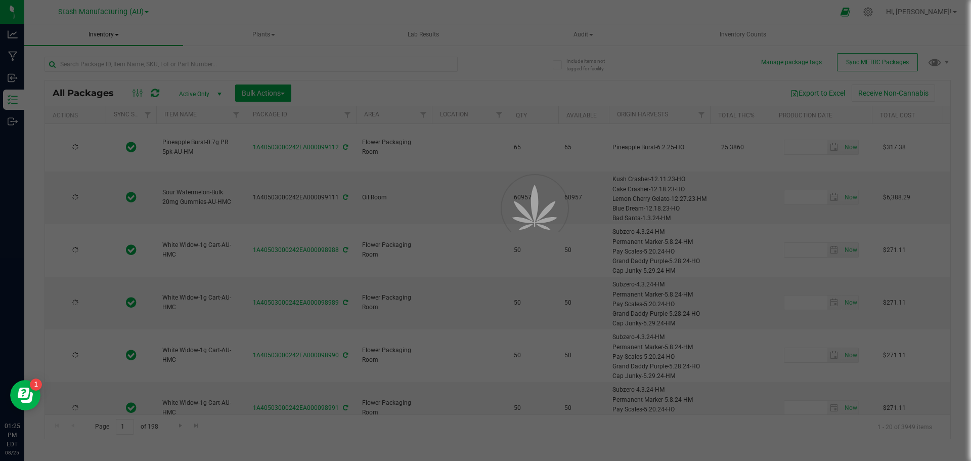
type input "[DATE]"
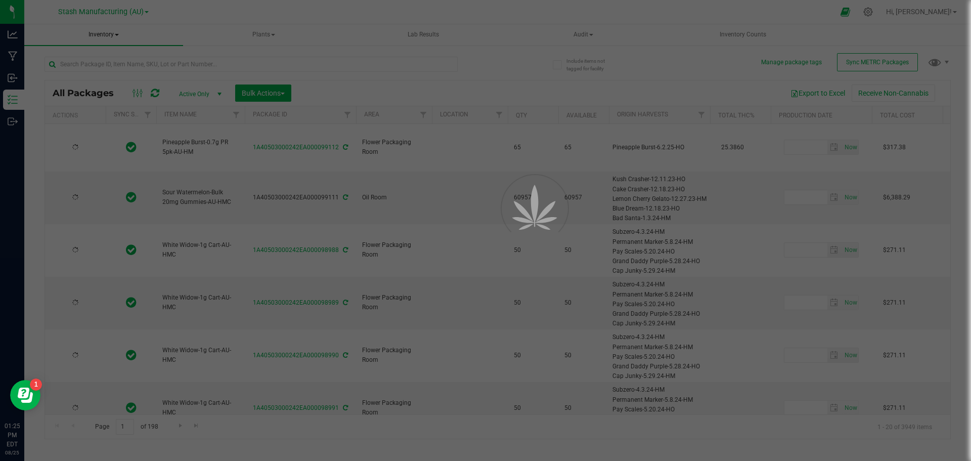
type input "[DATE]"
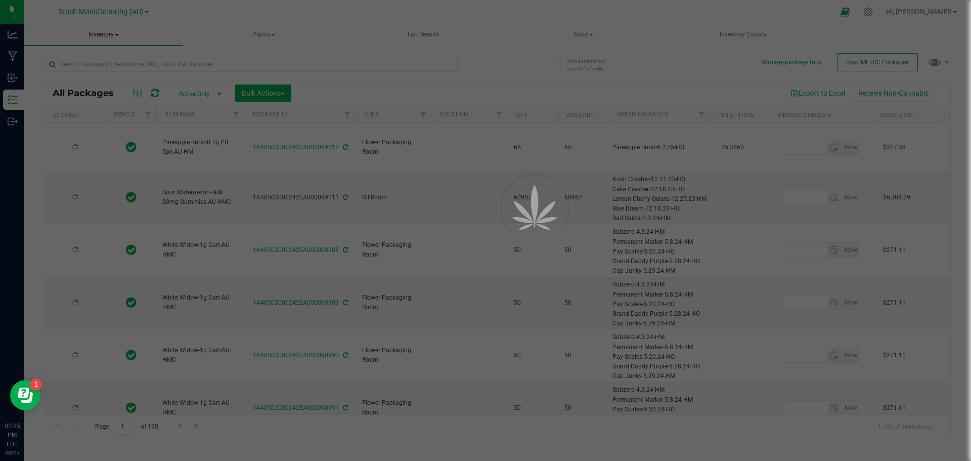
type input "[DATE]"
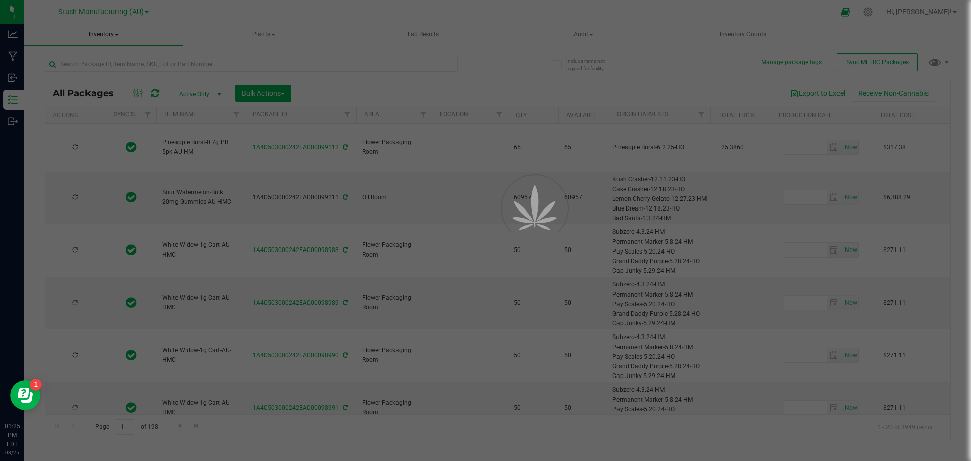
type input "[DATE]"
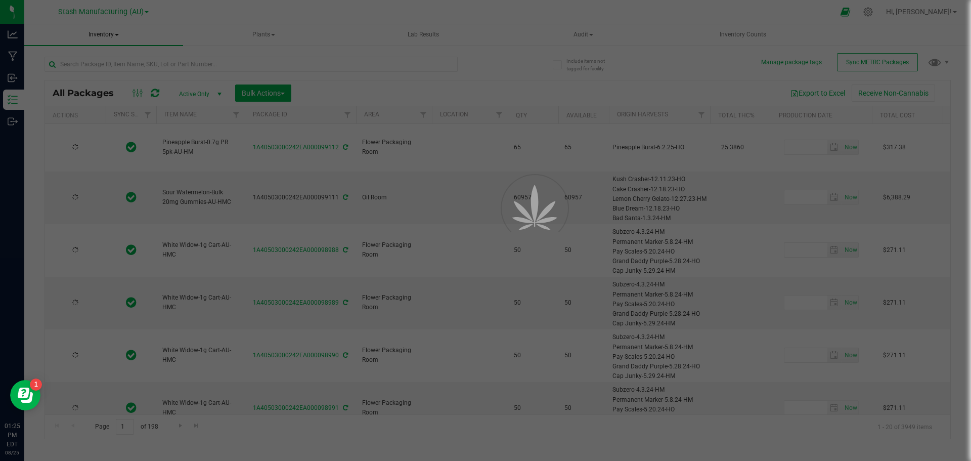
type input "[DATE]"
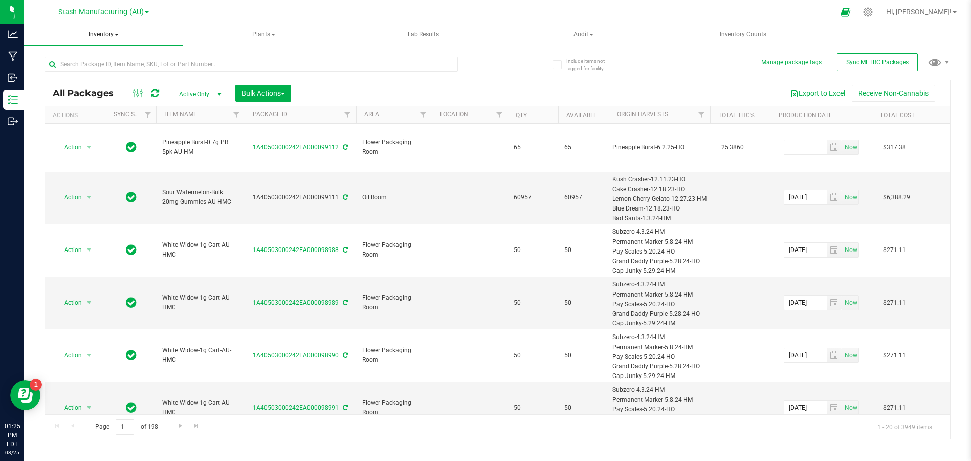
click at [118, 35] on span at bounding box center [117, 35] width 4 height 2
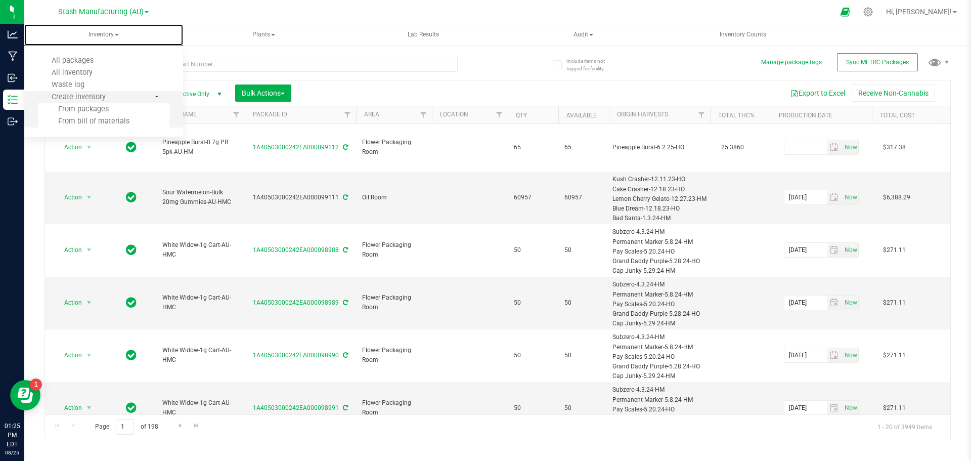
click at [98, 120] on span "From bill of materials" at bounding box center [84, 121] width 92 height 9
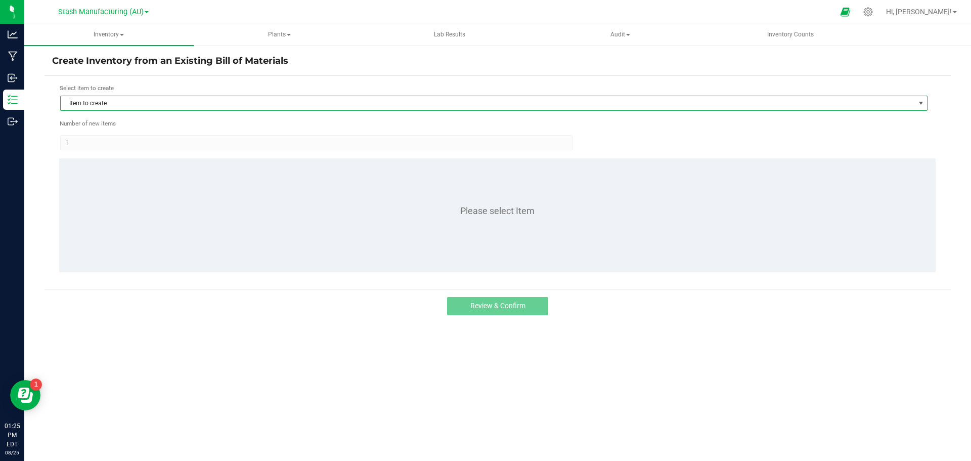
click at [101, 103] on span "Item to create" at bounding box center [488, 103] width 854 height 14
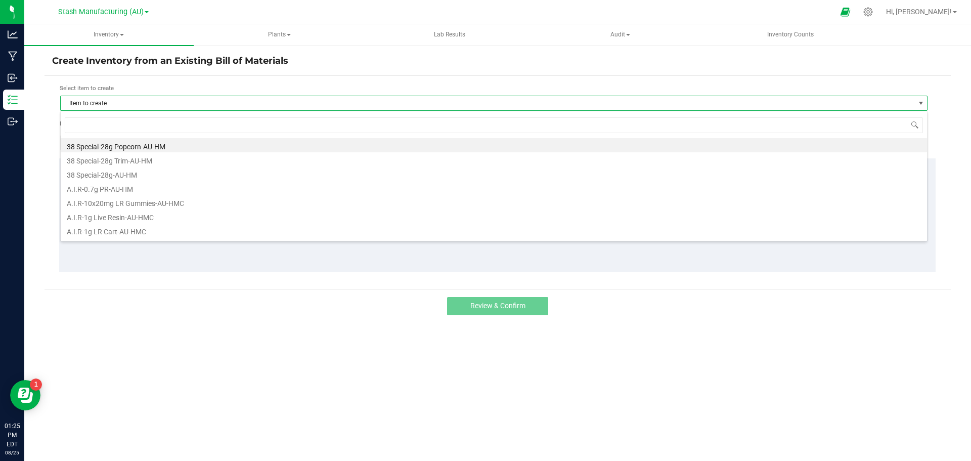
scroll to position [15, 867]
type input "pineapple burst"
click at [154, 148] on li "Pineapple Burst-0.7g PR 5pk-AU-HM" at bounding box center [494, 145] width 866 height 14
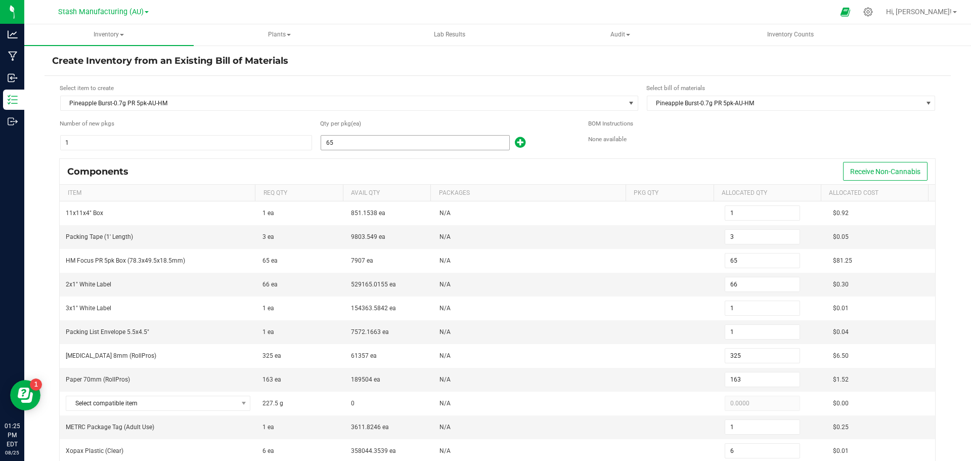
click at [346, 137] on input "65" at bounding box center [415, 143] width 188 height 14
type input "1"
type input "0"
type input "1"
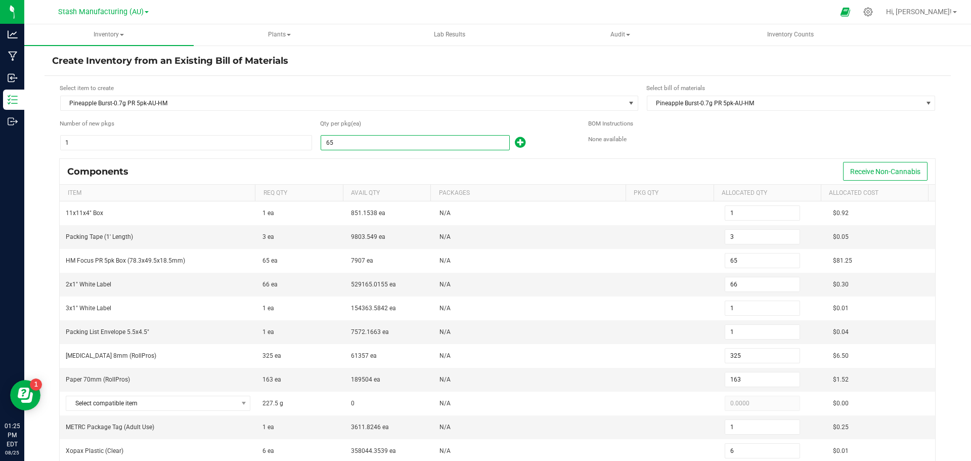
type input "1"
type input "0"
type input "5"
type input "3"
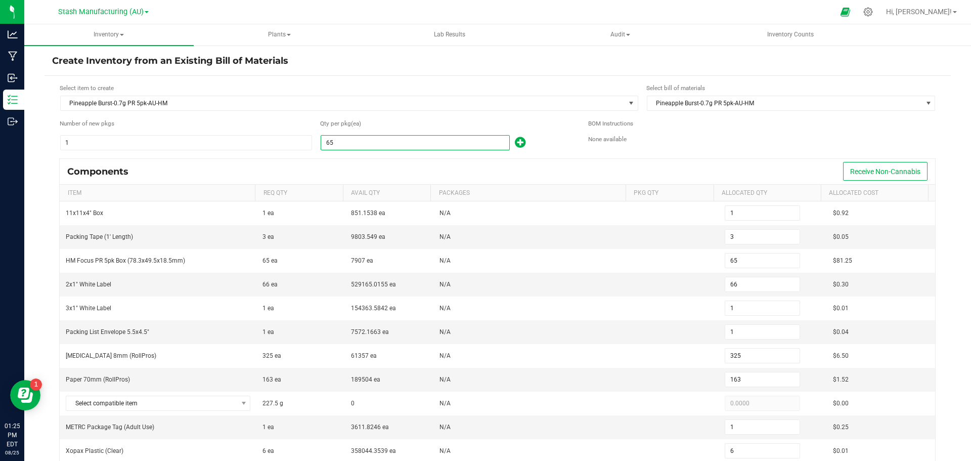
type input "0"
type input "18"
type input "1"
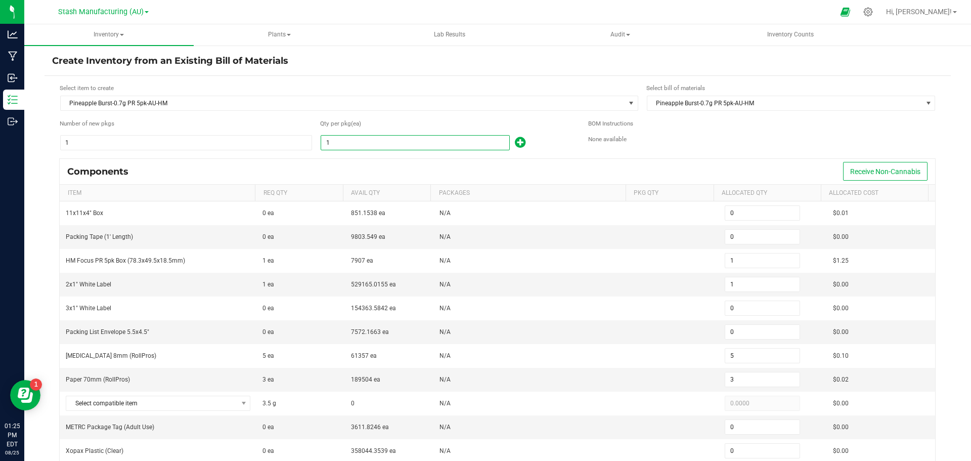
type input "18"
type input "90"
type input "45"
type input "2"
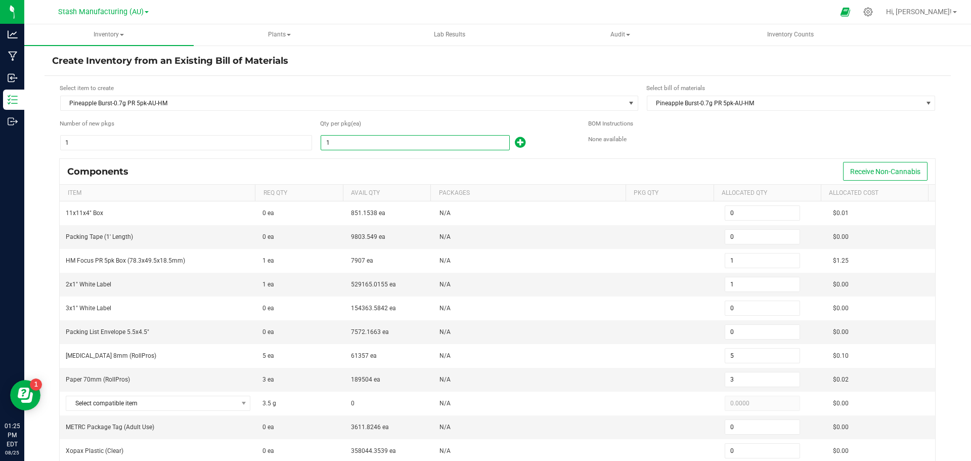
type input "1"
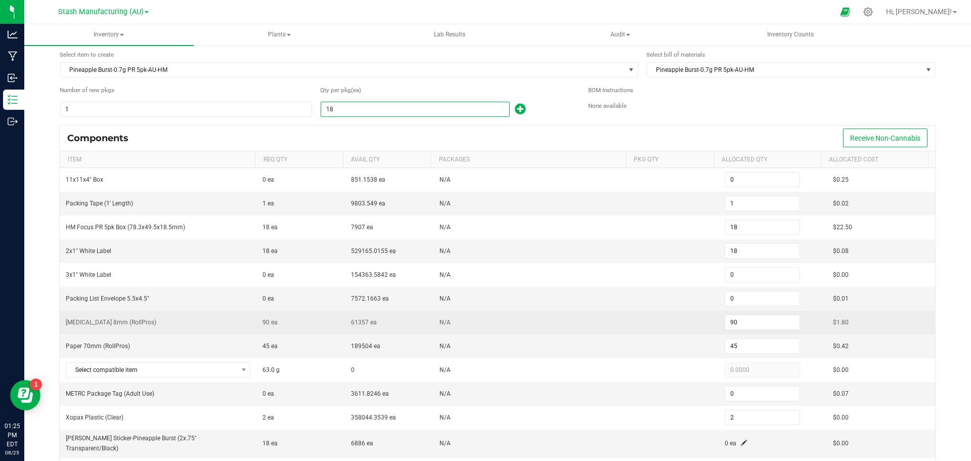
scroll to position [101, 0]
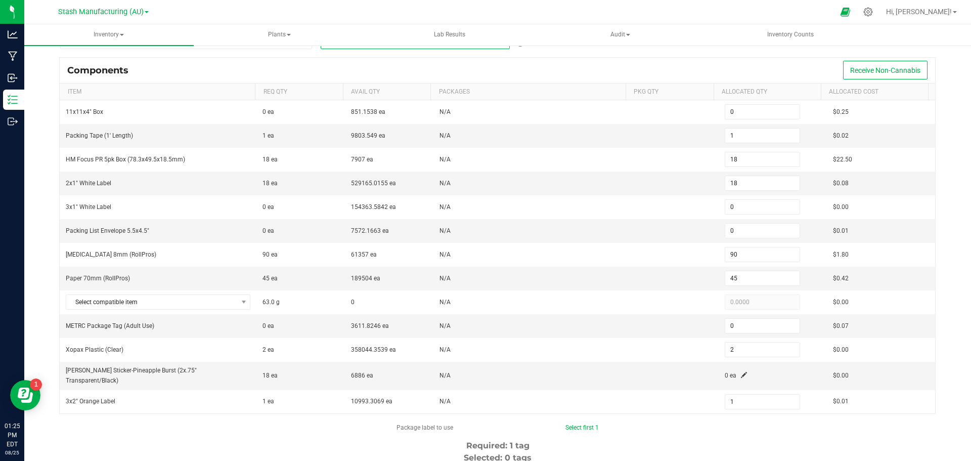
type input "18"
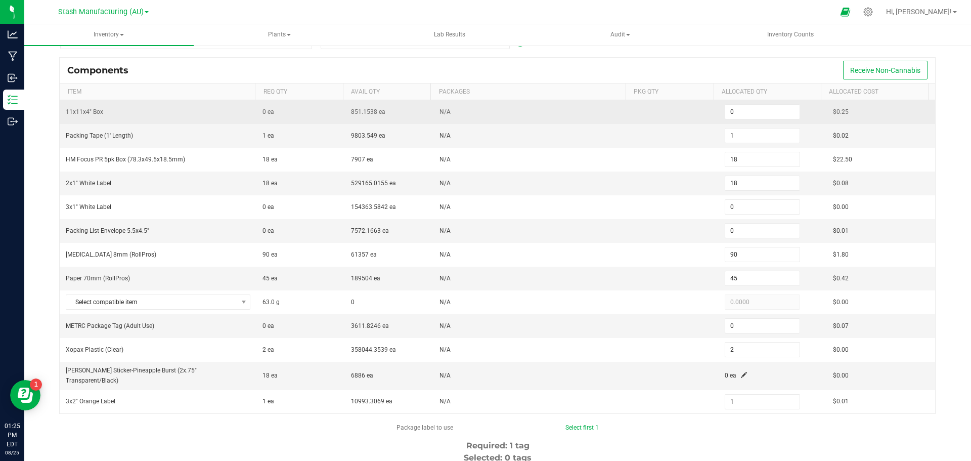
click at [751, 103] on td "0" at bounding box center [773, 112] width 108 height 24
click at [750, 113] on input "0" at bounding box center [762, 112] width 74 height 14
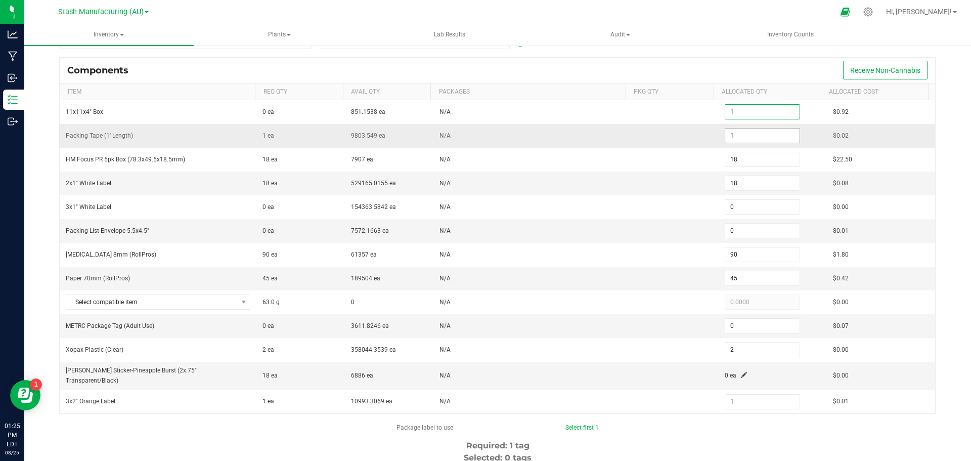
type input "1"
click at [771, 132] on input "1" at bounding box center [762, 135] width 74 height 14
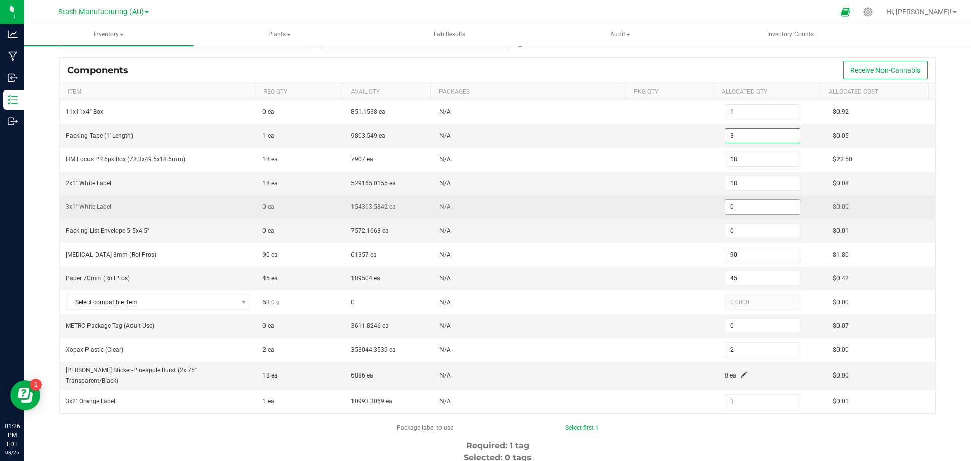
type input "3"
click at [745, 204] on input "0" at bounding box center [762, 207] width 74 height 14
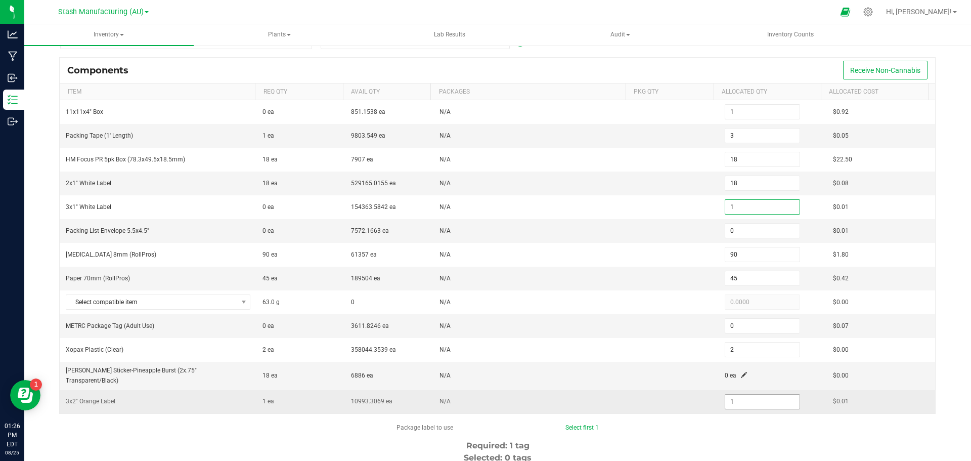
type input "1"
click at [731, 394] on input "1" at bounding box center [762, 401] width 74 height 14
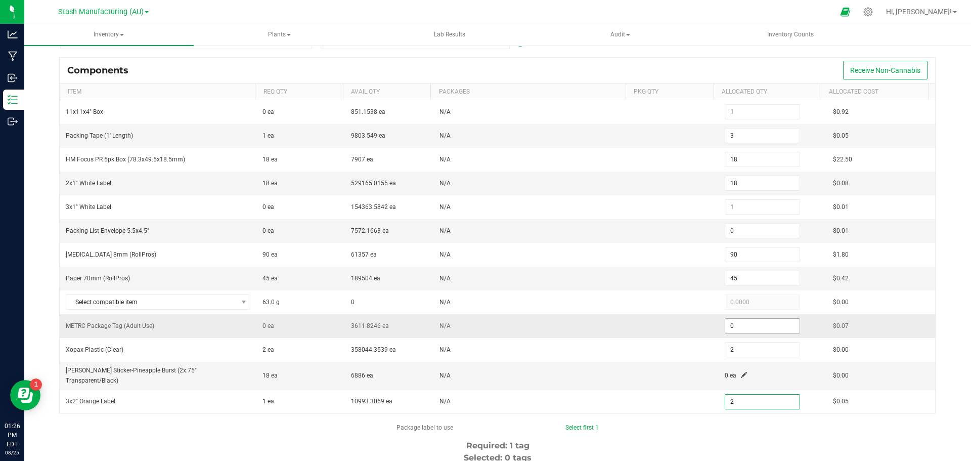
type input "2"
click at [738, 327] on input "0" at bounding box center [762, 326] width 74 height 14
type input "1"
click at [770, 227] on input "0" at bounding box center [762, 231] width 74 height 14
type input "1"
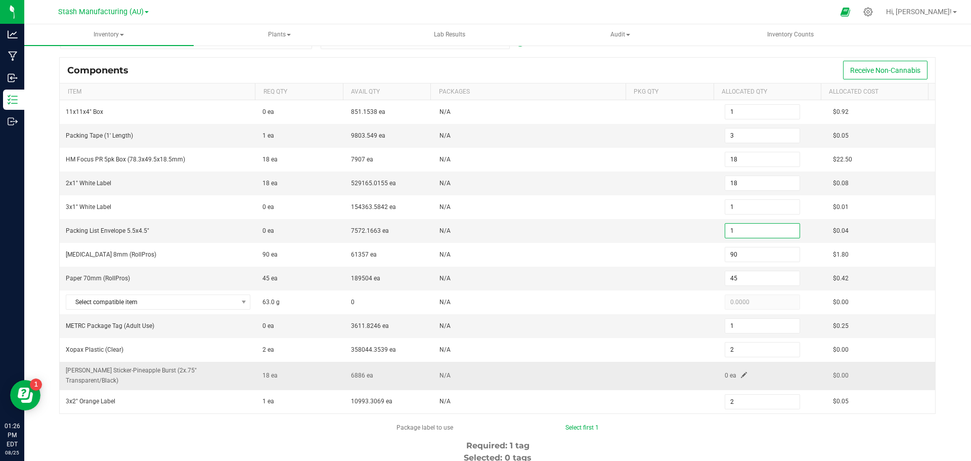
click at [741, 372] on span at bounding box center [744, 375] width 6 height 6
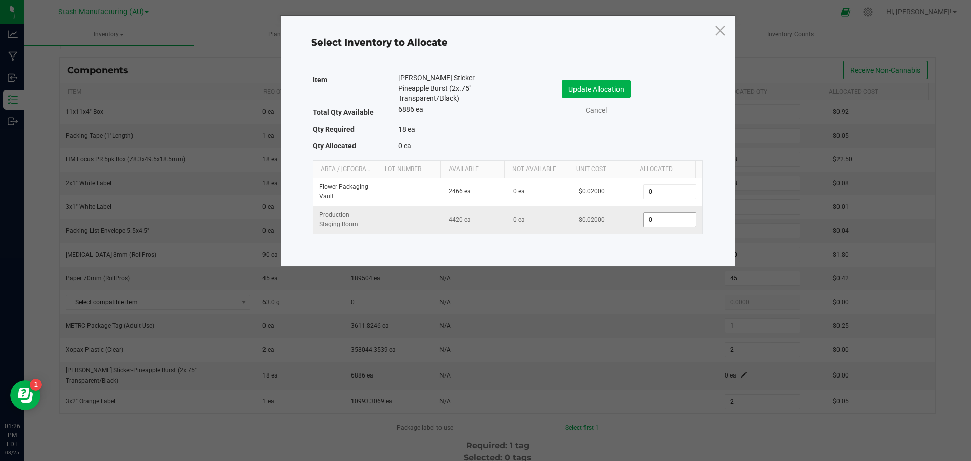
click at [660, 219] on input "0" at bounding box center [670, 219] width 52 height 14
type input "18"
click at [624, 88] on button "Update Allocation" at bounding box center [596, 88] width 69 height 17
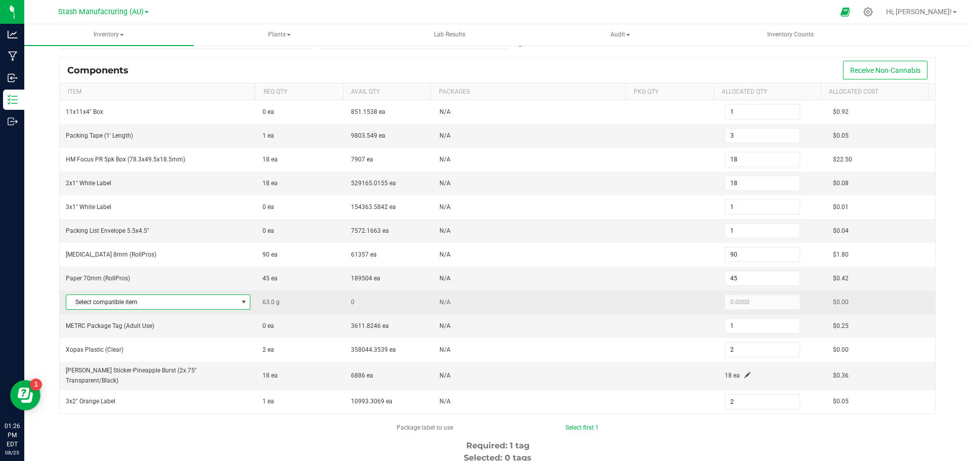
click at [240, 302] on span at bounding box center [244, 302] width 8 height 8
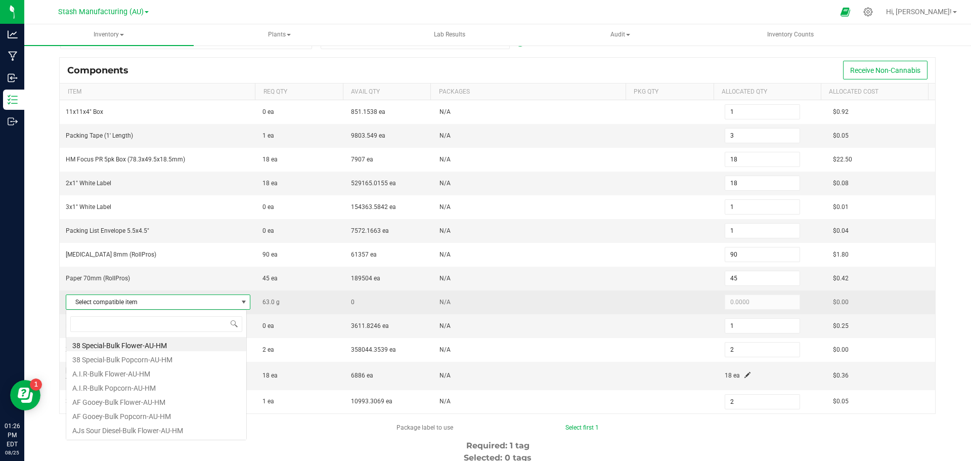
scroll to position [15, 181]
type input "pineapple burst"
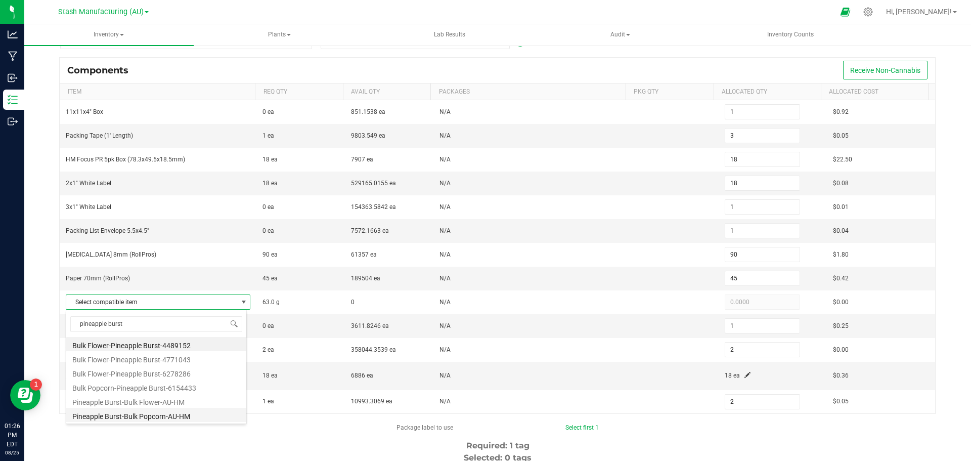
click at [139, 416] on li "Pineapple Burst-Bulk Popcorn-AU-HM" at bounding box center [156, 415] width 180 height 14
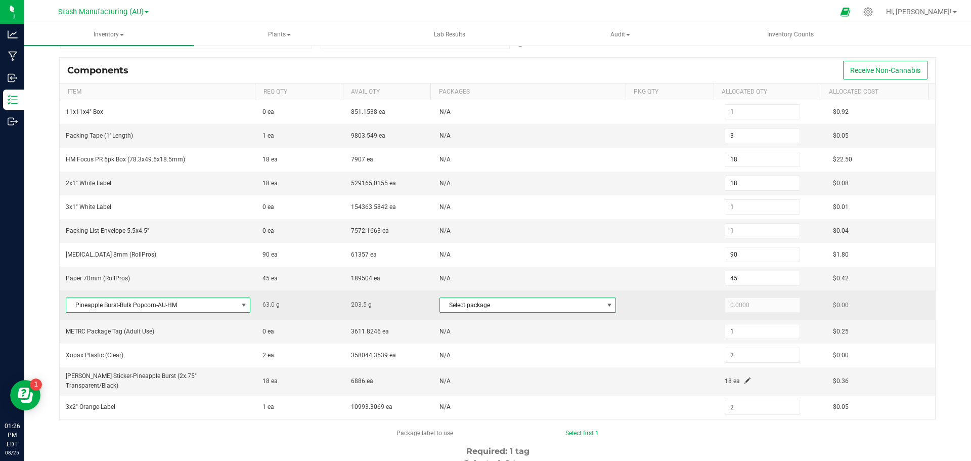
click at [605, 305] on span at bounding box center [609, 305] width 8 height 8
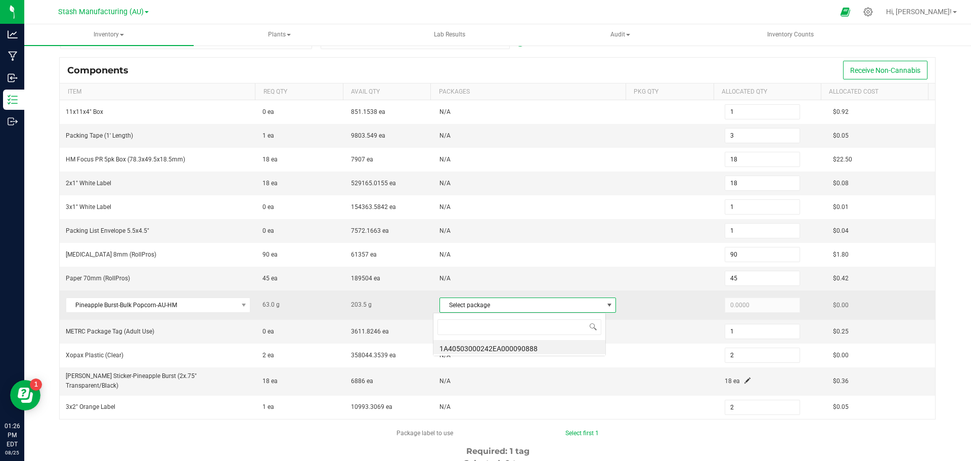
scroll to position [15, 173]
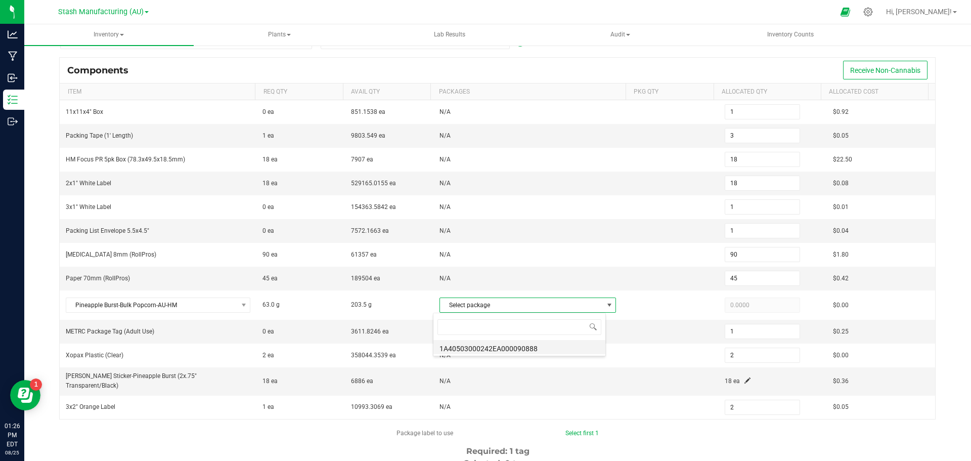
click at [522, 346] on li "1A40503000242EA000090888" at bounding box center [519, 347] width 172 height 14
type input "63.0000"
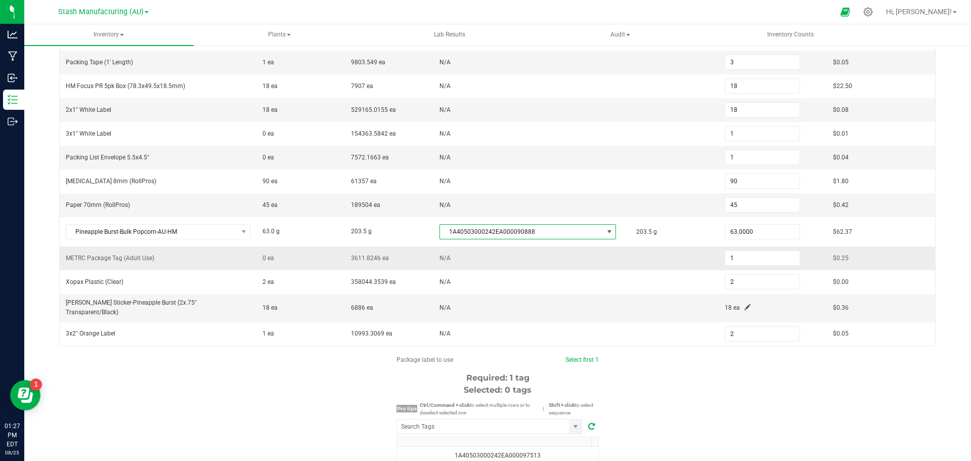
scroll to position [202, 0]
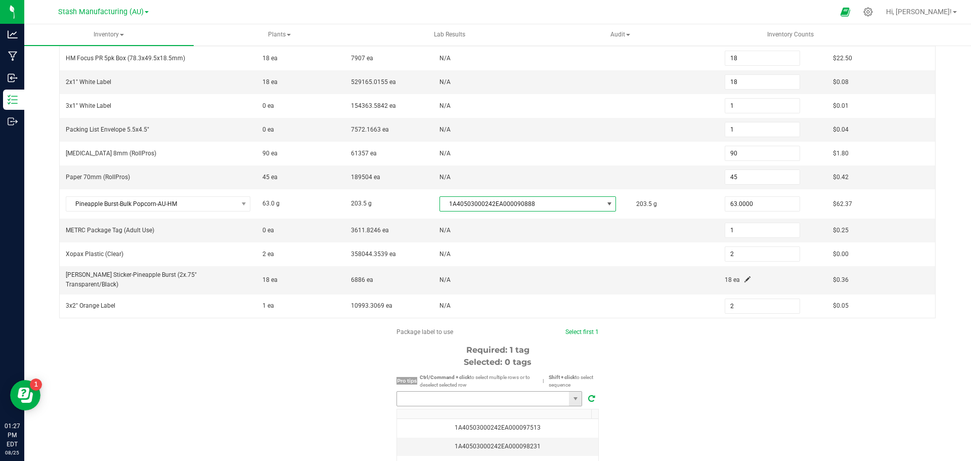
click at [478, 391] on input "NO DATA FOUND" at bounding box center [483, 398] width 172 height 14
click at [496, 409] on li "1A40503000242EA000099113" at bounding box center [485, 406] width 185 height 17
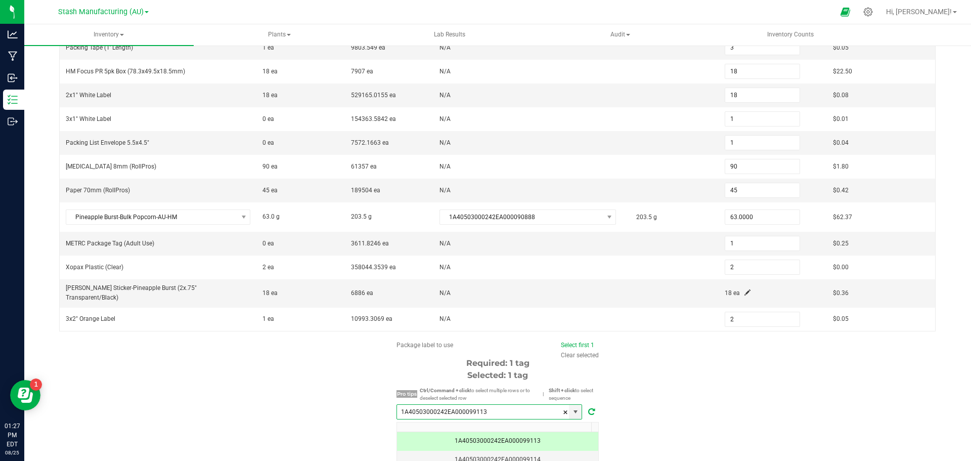
scroll to position [293, 0]
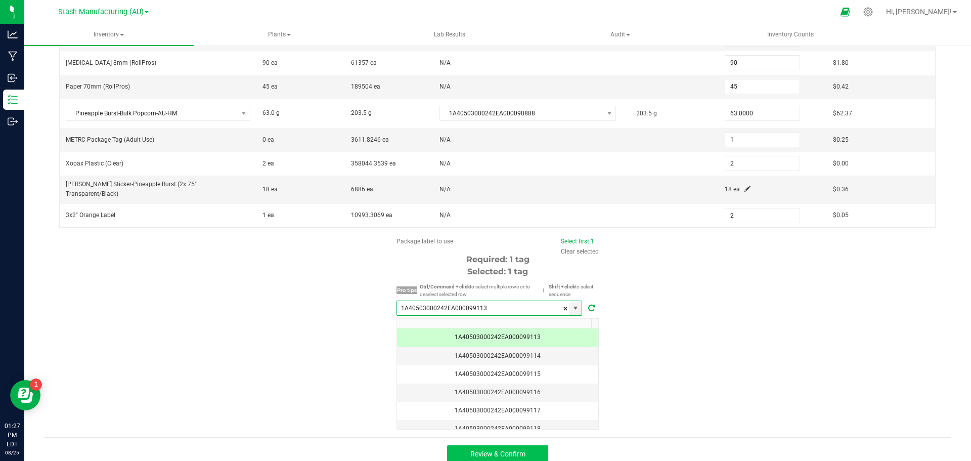
type input "1A40503000242EA000099113"
click at [488, 450] on span "Review & Confirm" at bounding box center [497, 454] width 55 height 8
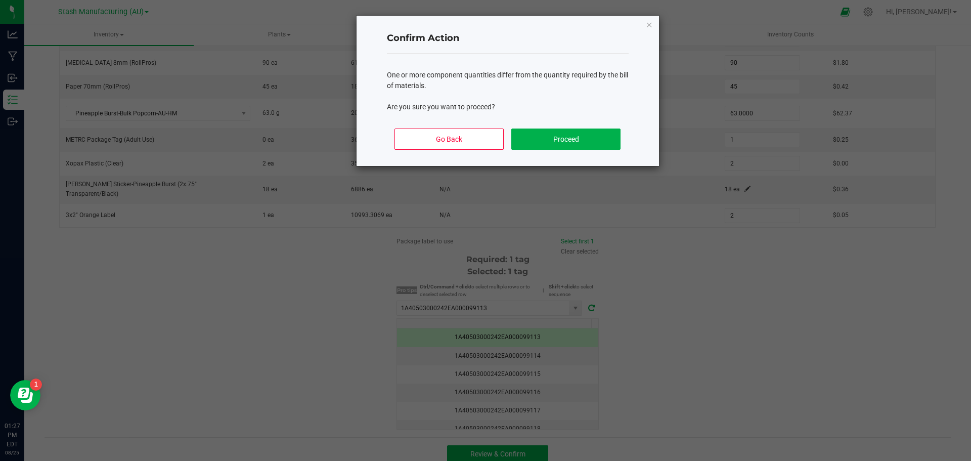
click at [575, 150] on div "Go Back Proceed" at bounding box center [508, 143] width 242 height 46
click at [580, 138] on button "Proceed" at bounding box center [565, 138] width 109 height 21
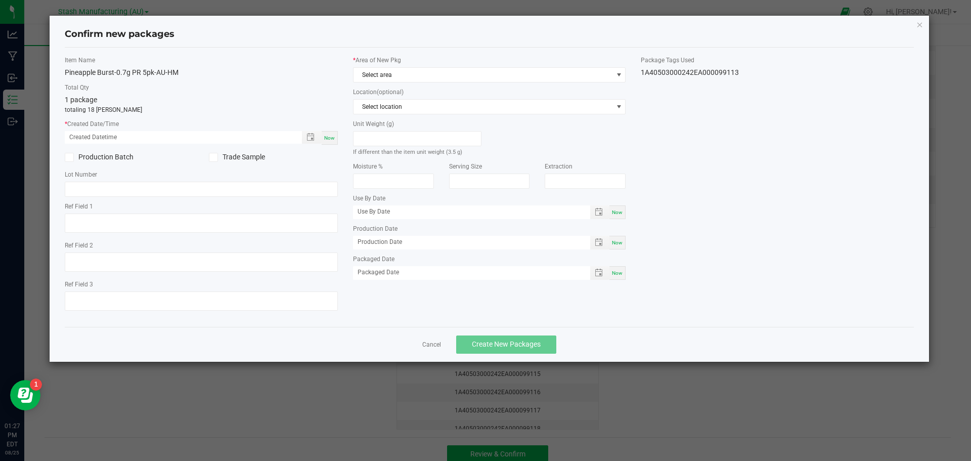
type input "[DATE]"
click at [333, 137] on span "Now" at bounding box center [329, 138] width 11 height 6
type input "08/25/2025 01:27 PM"
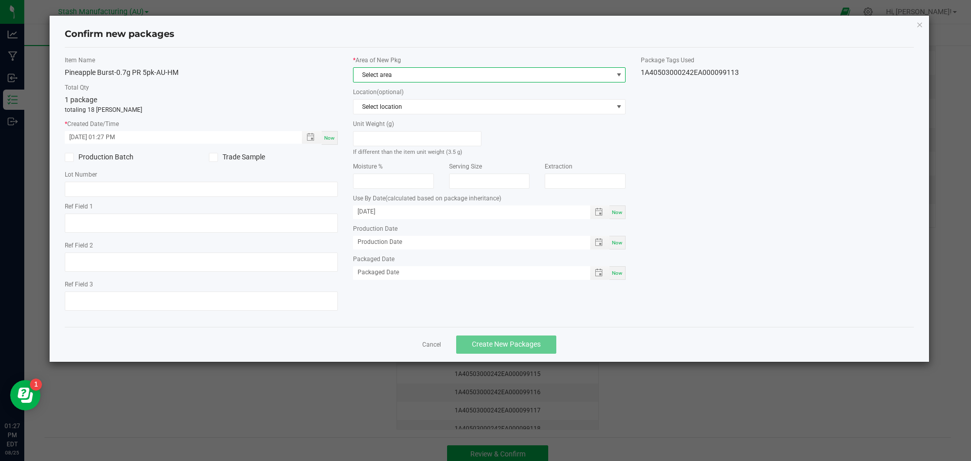
click at [622, 74] on span at bounding box center [619, 75] width 8 height 8
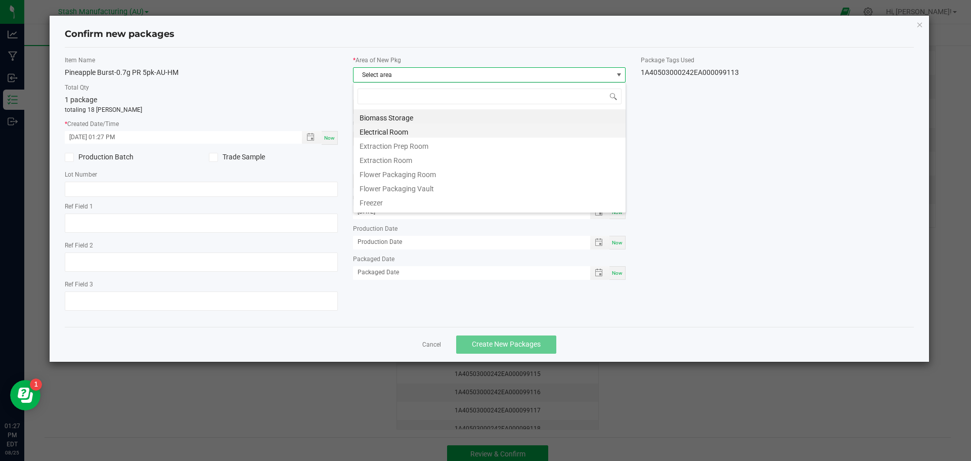
scroll to position [15, 273]
click at [422, 170] on li "Flower Packaging Room" at bounding box center [489, 173] width 272 height 14
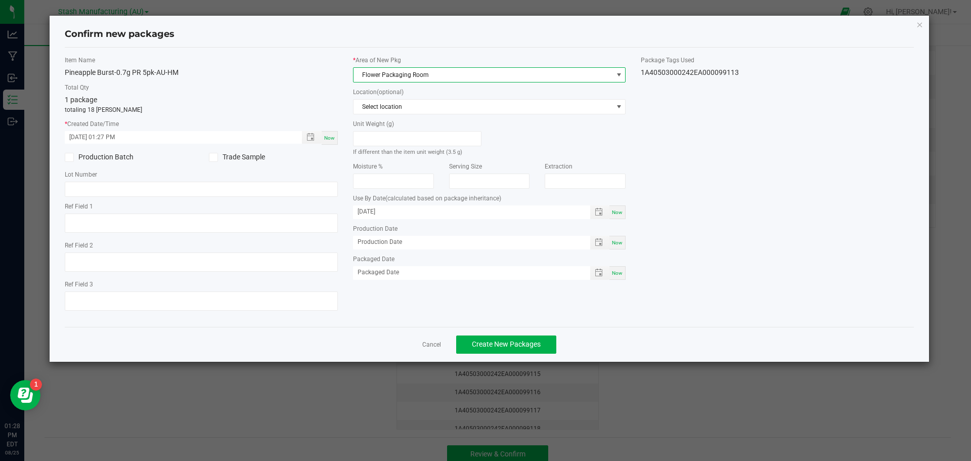
click at [617, 209] on span "Now" at bounding box center [617, 212] width 11 height 6
click at [443, 215] on input "[DATE]" at bounding box center [466, 211] width 227 height 13
type input "[DATE]"
click at [624, 272] on div "Now" at bounding box center [617, 273] width 16 height 14
type input "[DATE]"
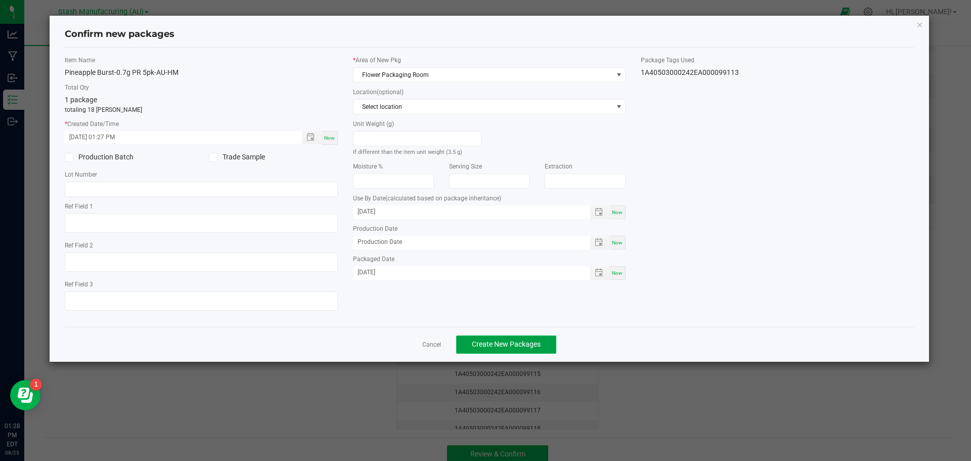
click at [524, 345] on span "Create New Packages" at bounding box center [506, 344] width 69 height 8
